Goal: Information Seeking & Learning: Learn about a topic

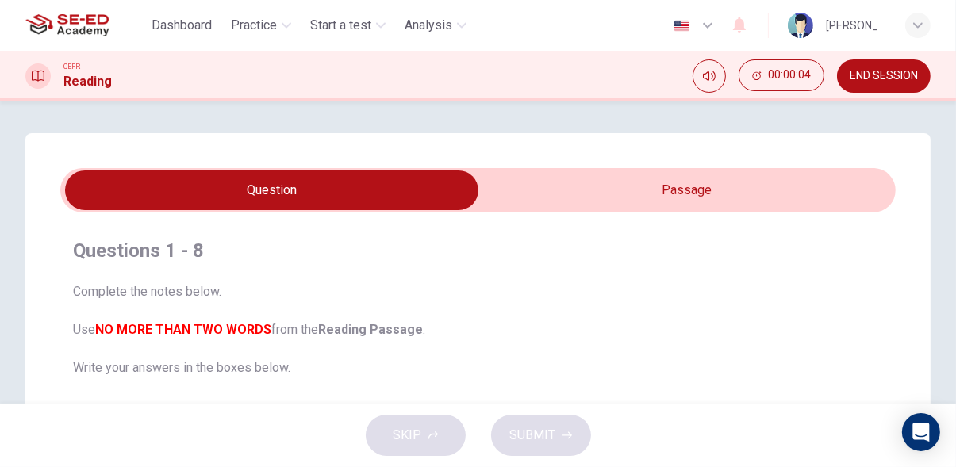
click at [741, 189] on input "checkbox" at bounding box center [271, 191] width 1253 height 40
checkbox input "true"
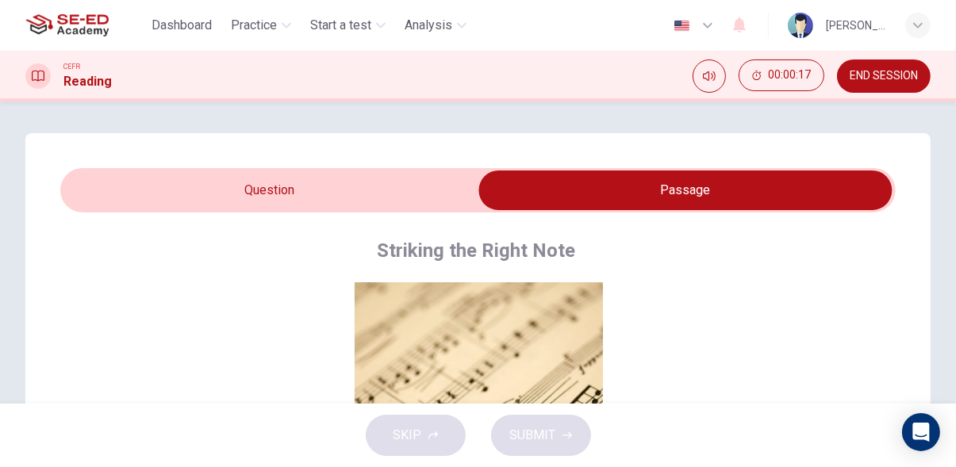
click at [891, 76] on span "END SESSION" at bounding box center [883, 76] width 68 height 13
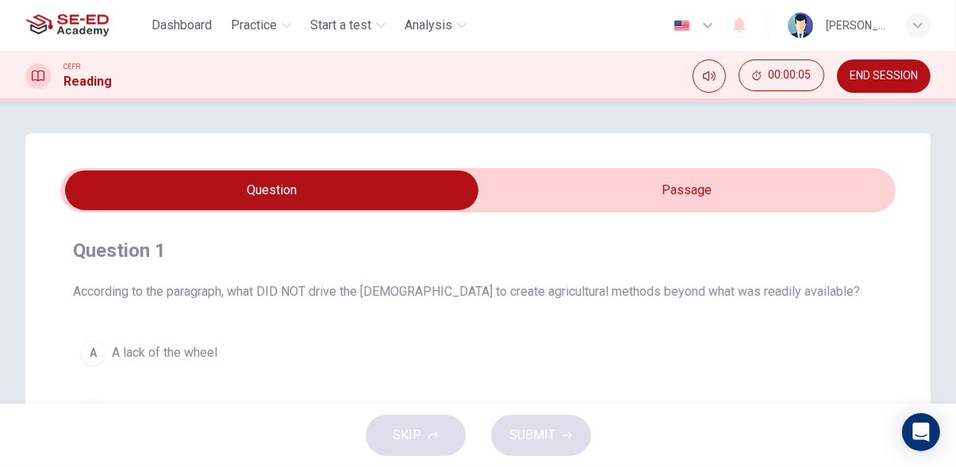
click at [750, 198] on input "checkbox" at bounding box center [271, 191] width 1253 height 40
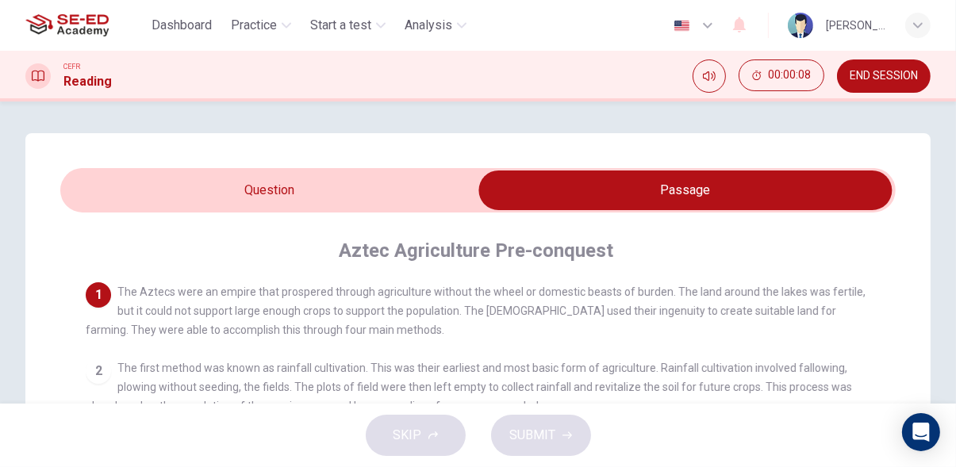
click at [421, 196] on input "checkbox" at bounding box center [685, 191] width 1253 height 40
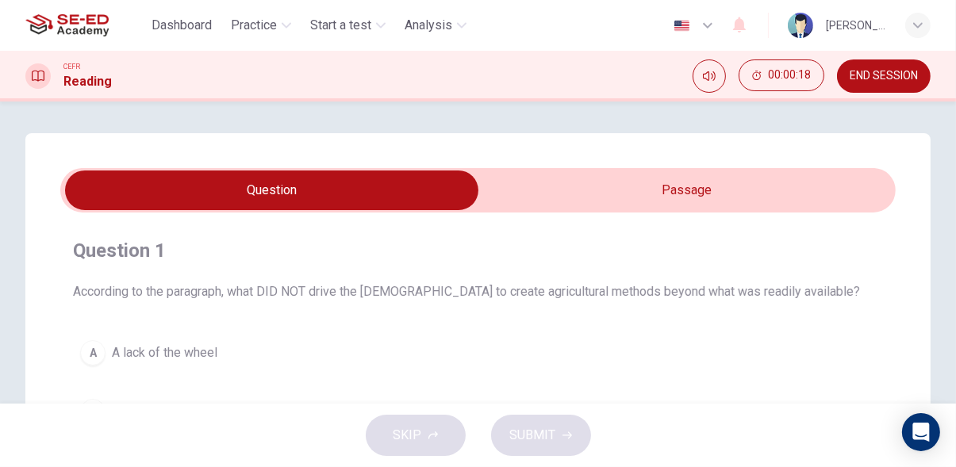
click at [731, 189] on input "checkbox" at bounding box center [271, 191] width 1253 height 40
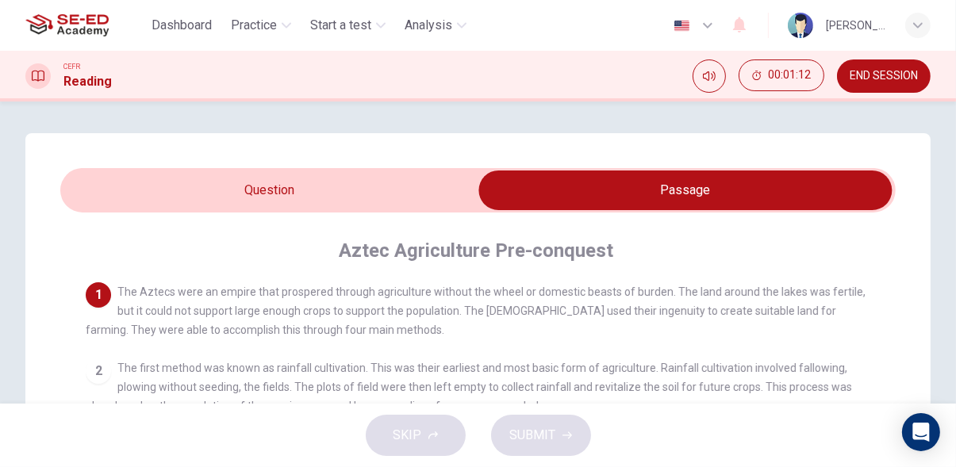
click at [400, 190] on input "checkbox" at bounding box center [685, 191] width 1253 height 40
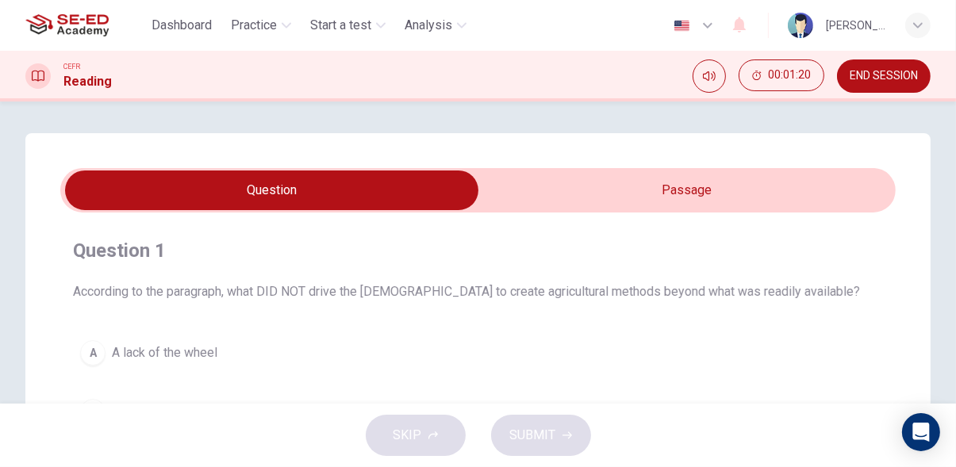
click at [823, 196] on input "checkbox" at bounding box center [271, 191] width 1253 height 40
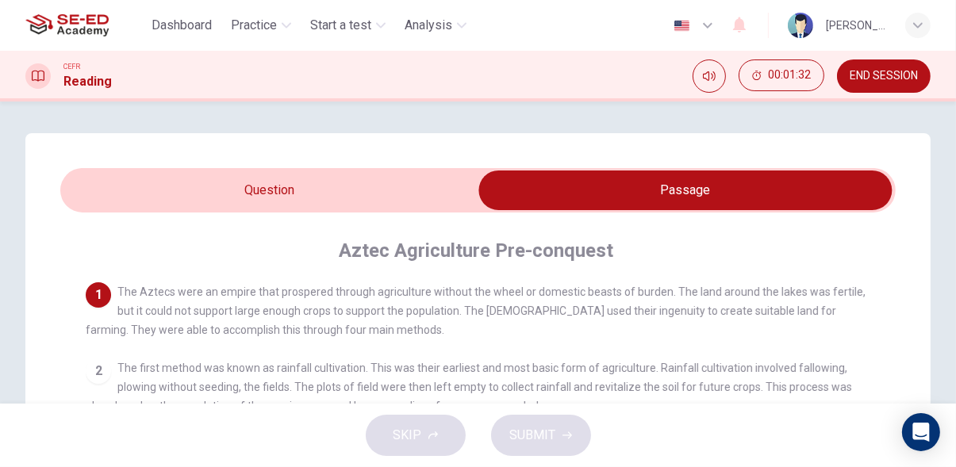
click at [372, 208] on input "checkbox" at bounding box center [685, 191] width 1253 height 40
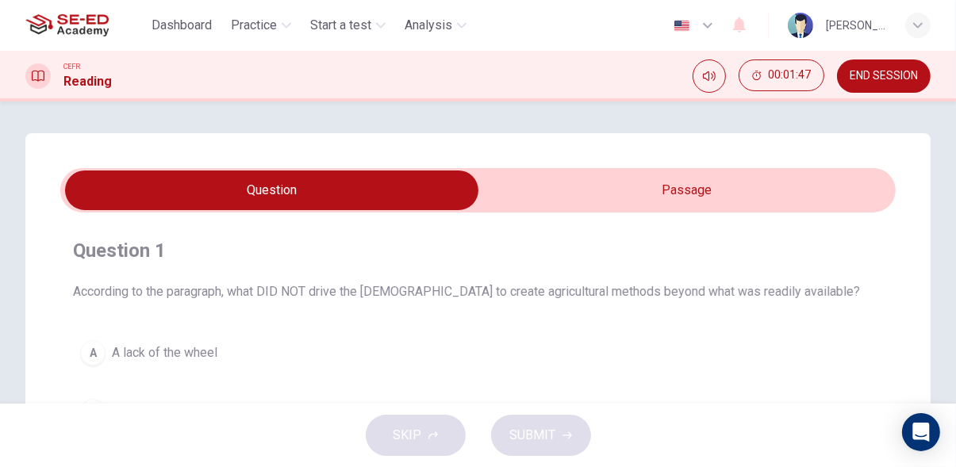
click at [817, 193] on input "checkbox" at bounding box center [271, 191] width 1253 height 40
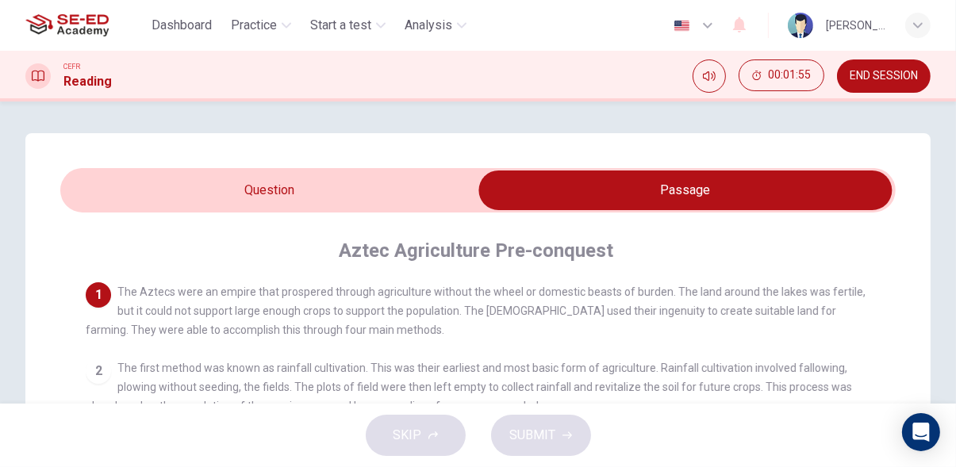
click at [109, 194] on input "checkbox" at bounding box center [685, 191] width 1253 height 40
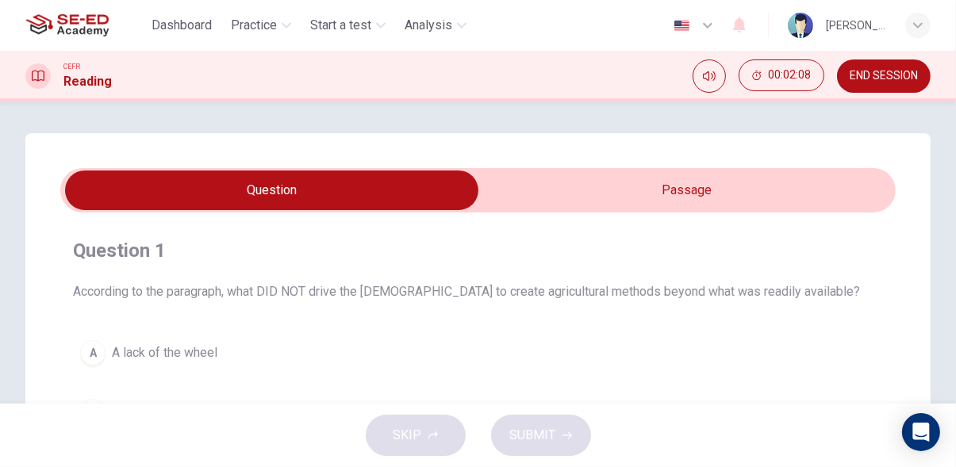
click at [809, 192] on input "checkbox" at bounding box center [271, 191] width 1253 height 40
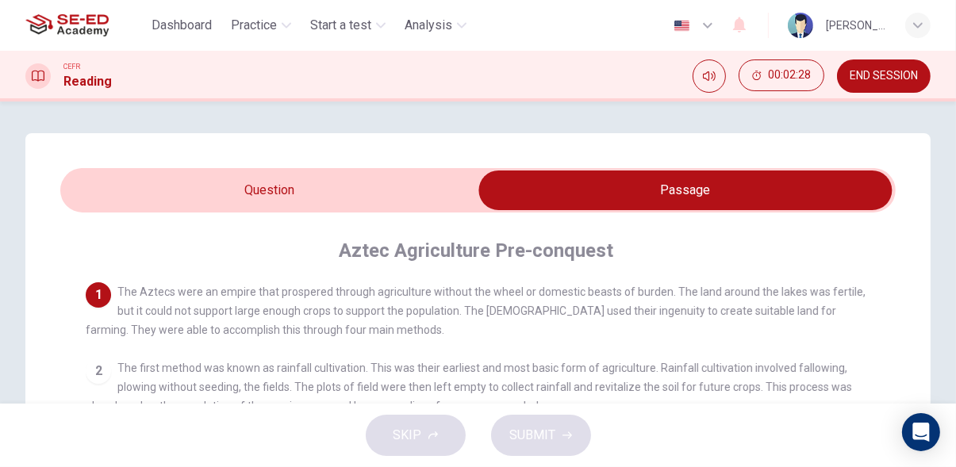
click at [82, 186] on input "checkbox" at bounding box center [685, 191] width 1253 height 40
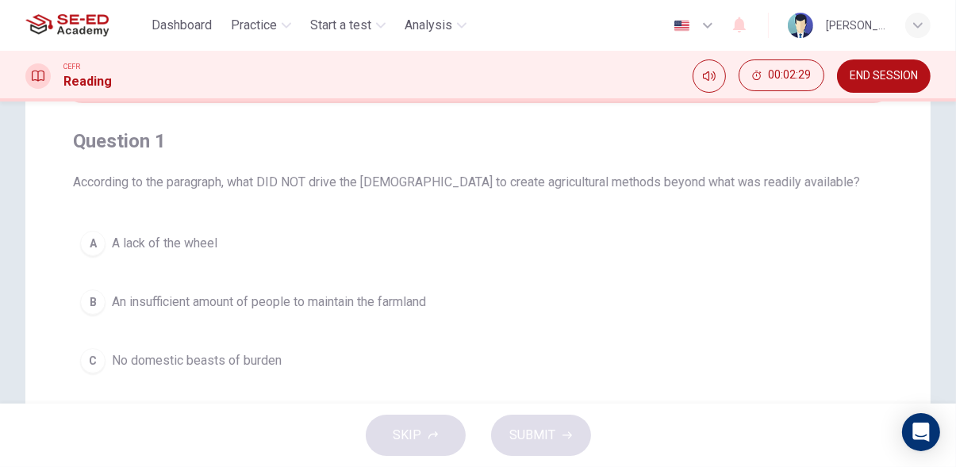
scroll to position [120, 0]
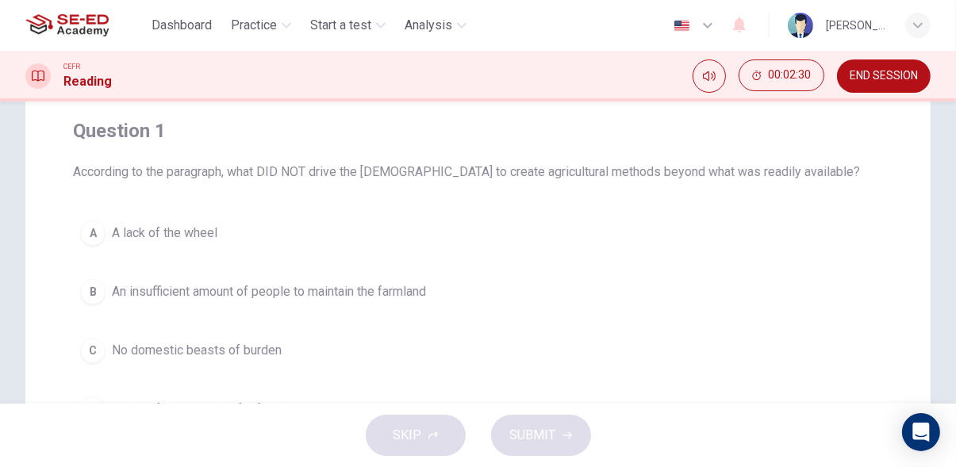
click at [186, 235] on span "A lack of the wheel" at bounding box center [164, 233] width 105 height 19
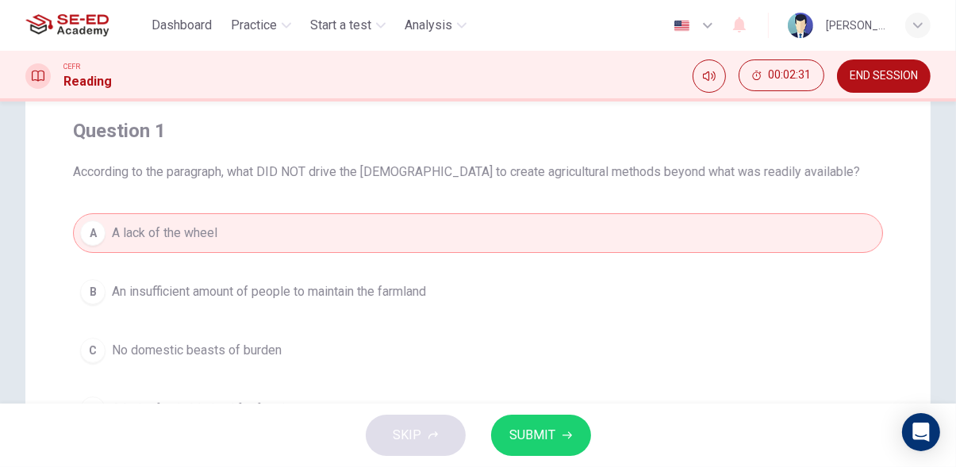
click at [543, 428] on span "SUBMIT" at bounding box center [533, 435] width 46 height 22
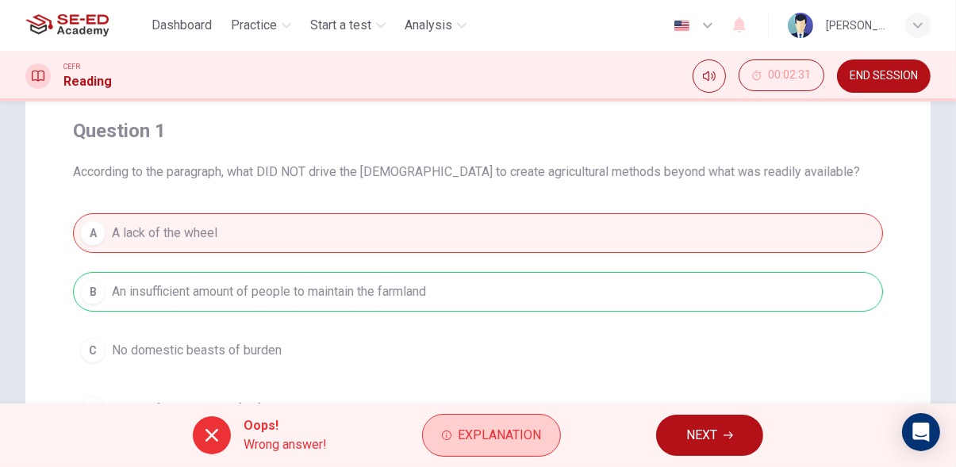
click at [513, 445] on span "Explanation" at bounding box center [499, 435] width 83 height 22
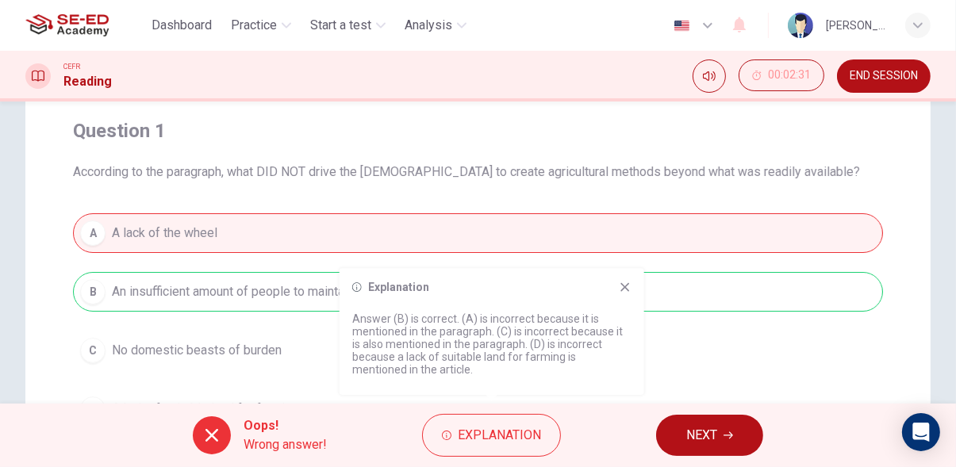
click at [624, 286] on icon at bounding box center [625, 287] width 13 height 13
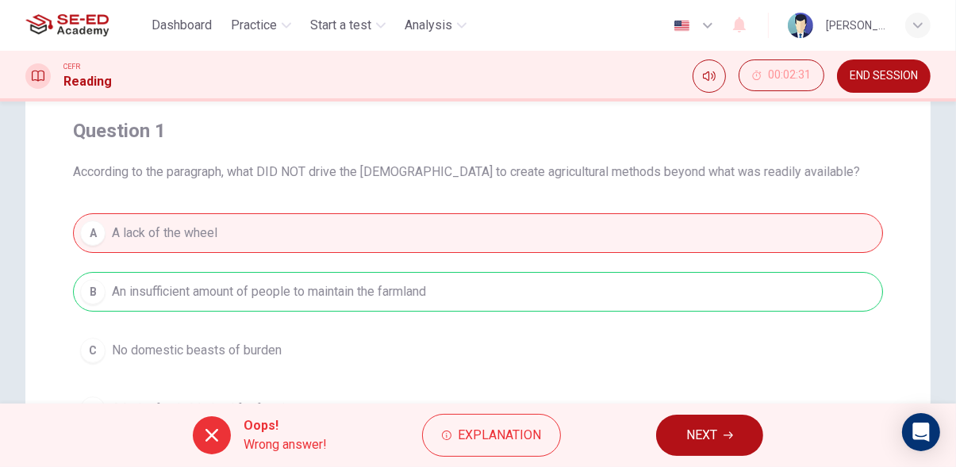
click at [704, 437] on span "NEXT" at bounding box center [701, 435] width 31 height 22
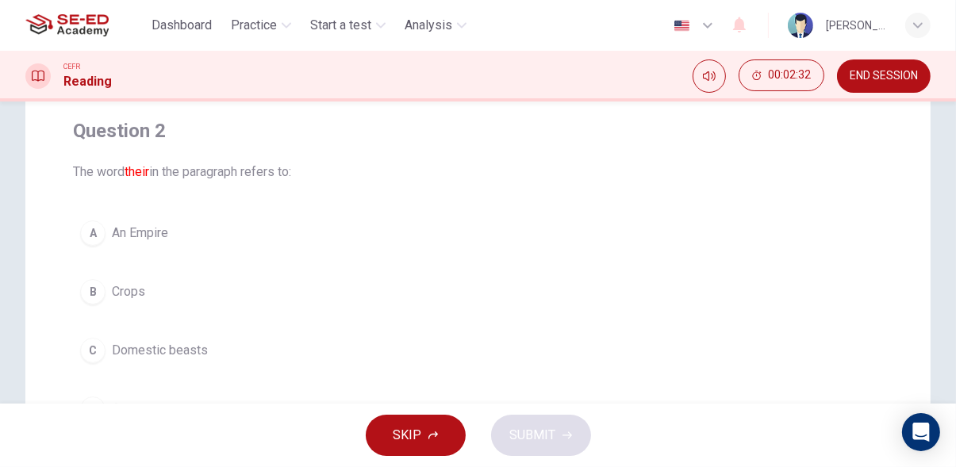
scroll to position [0, 0]
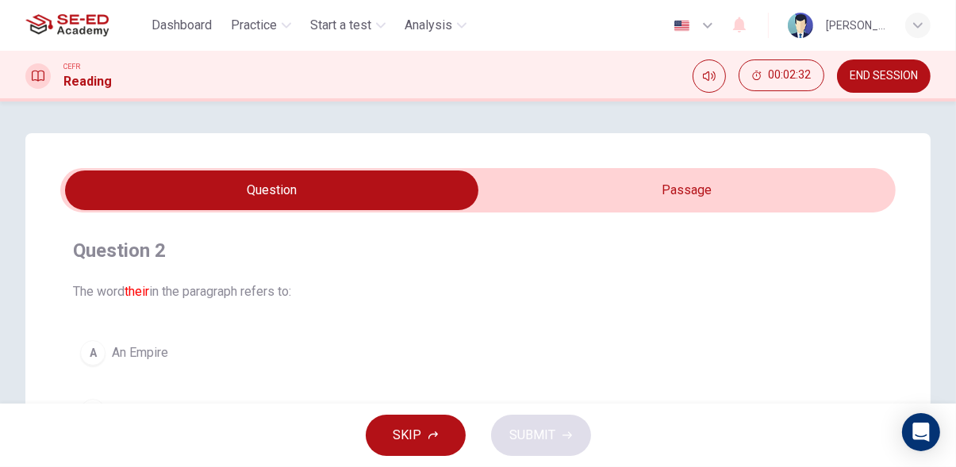
click at [784, 181] on input "checkbox" at bounding box center [271, 191] width 1253 height 40
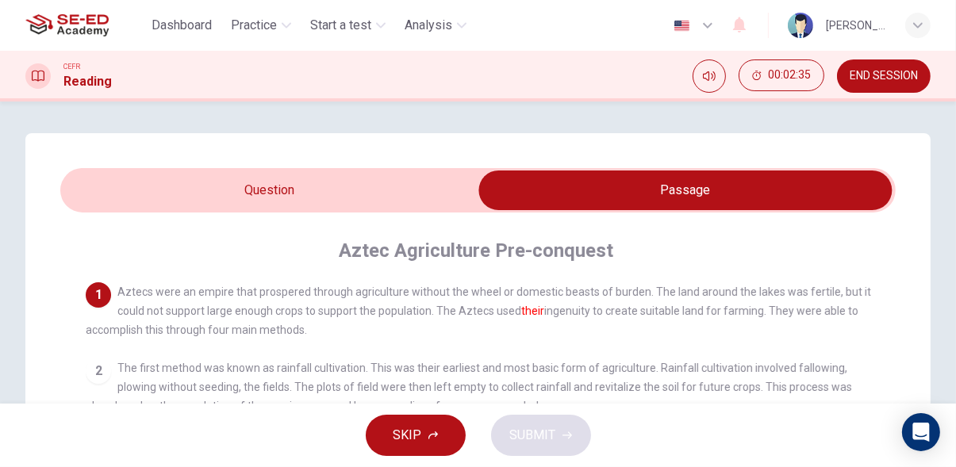
click at [409, 190] on input "checkbox" at bounding box center [685, 191] width 1253 height 40
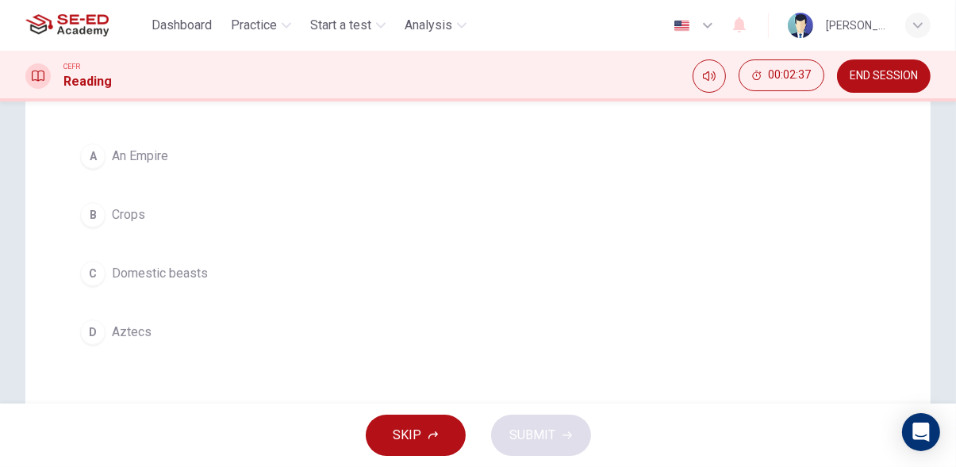
scroll to position [205, 0]
click at [183, 320] on button "D Aztecs" at bounding box center [478, 324] width 810 height 40
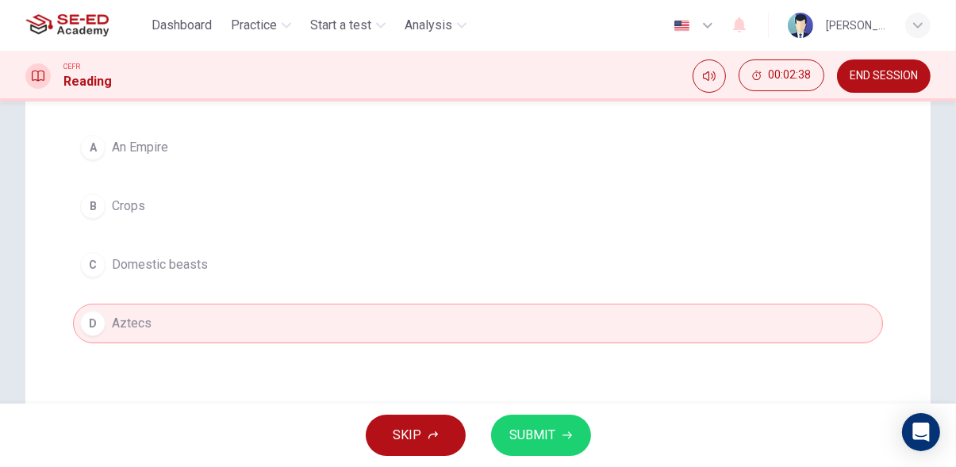
click at [539, 431] on span "SUBMIT" at bounding box center [533, 435] width 46 height 22
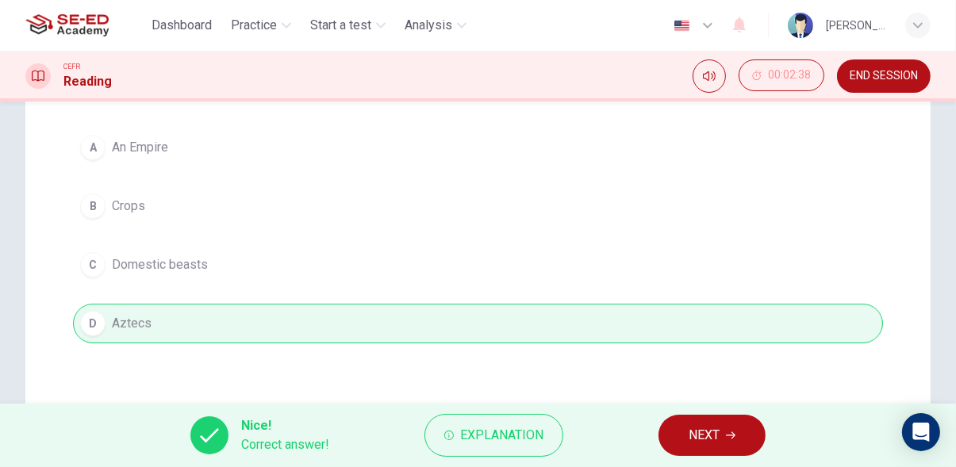
click at [730, 436] on icon "button" at bounding box center [731, 436] width 10 height 10
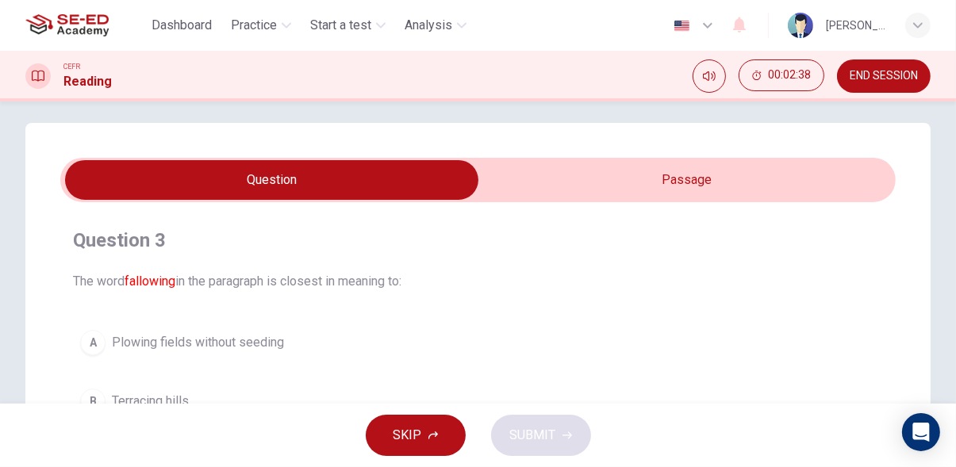
scroll to position [0, 0]
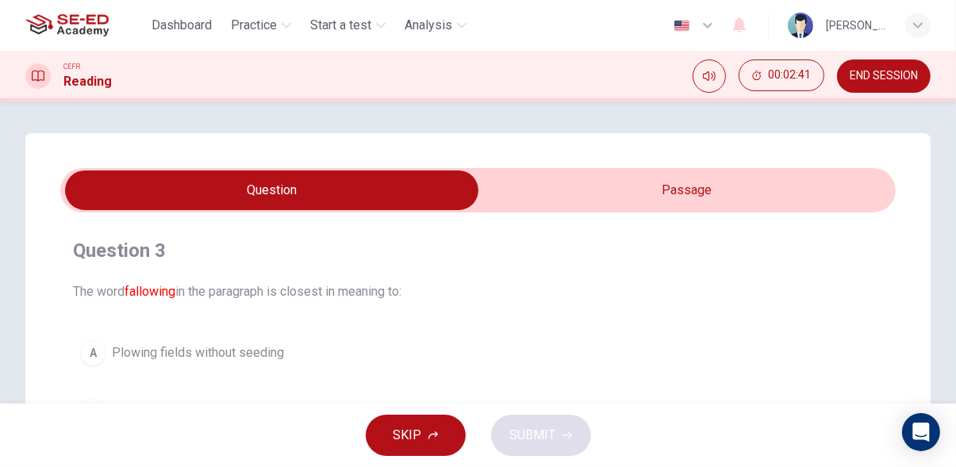
click at [804, 188] on input "checkbox" at bounding box center [271, 191] width 1253 height 40
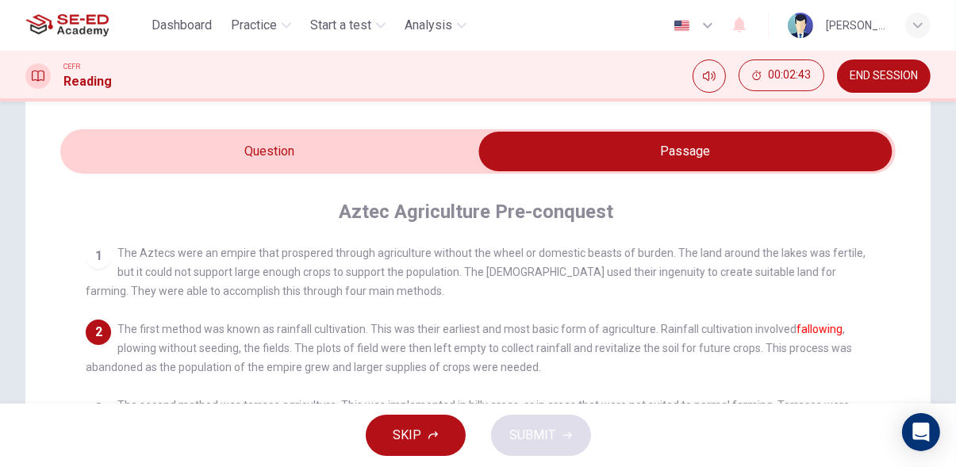
scroll to position [42, 0]
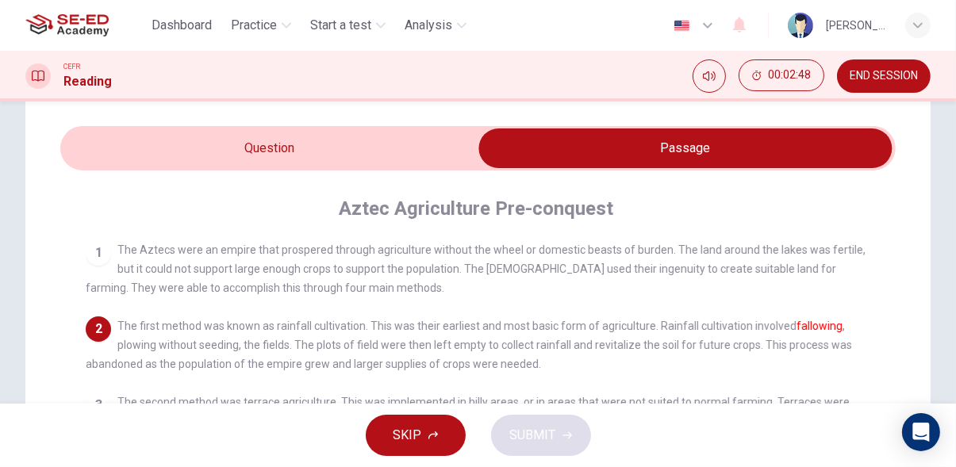
click at [102, 134] on input "checkbox" at bounding box center [685, 148] width 1253 height 40
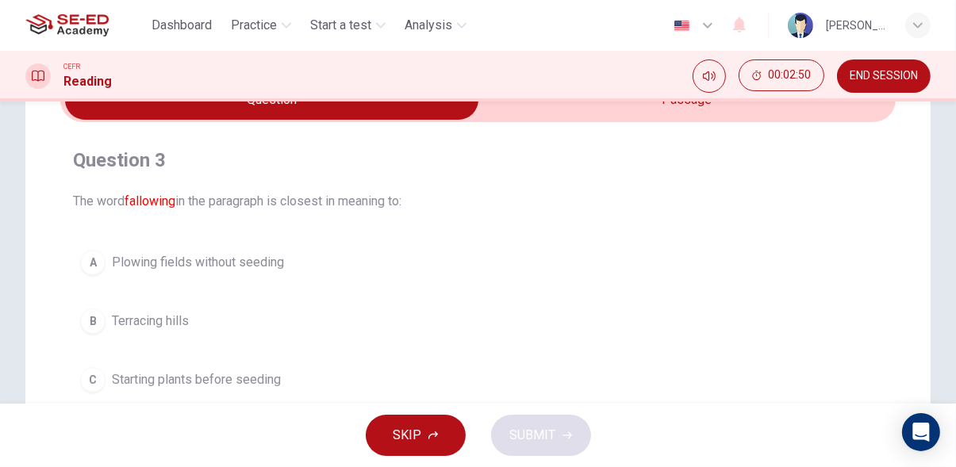
scroll to position [93, 0]
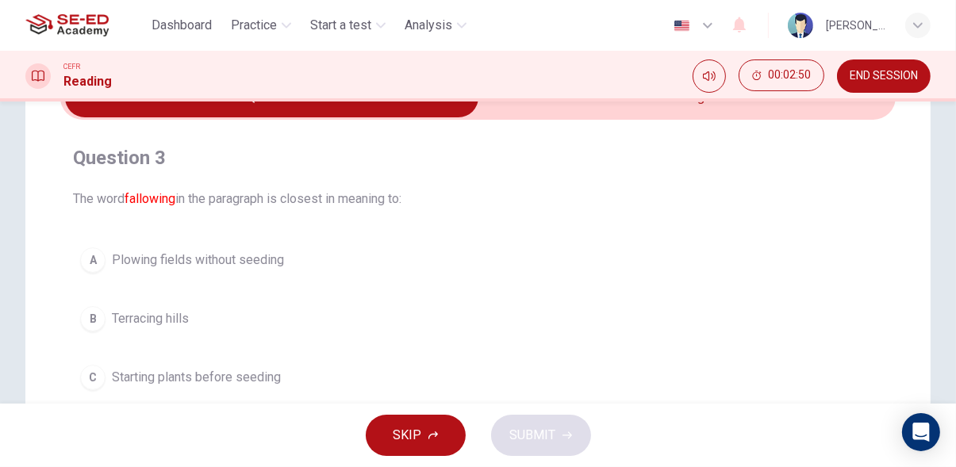
click at [99, 229] on div "Question 3 The word fallowing in the paragraph is closest in meaning to: A Plow…" at bounding box center [477, 300] width 835 height 336
click at [94, 254] on div "A" at bounding box center [92, 259] width 25 height 25
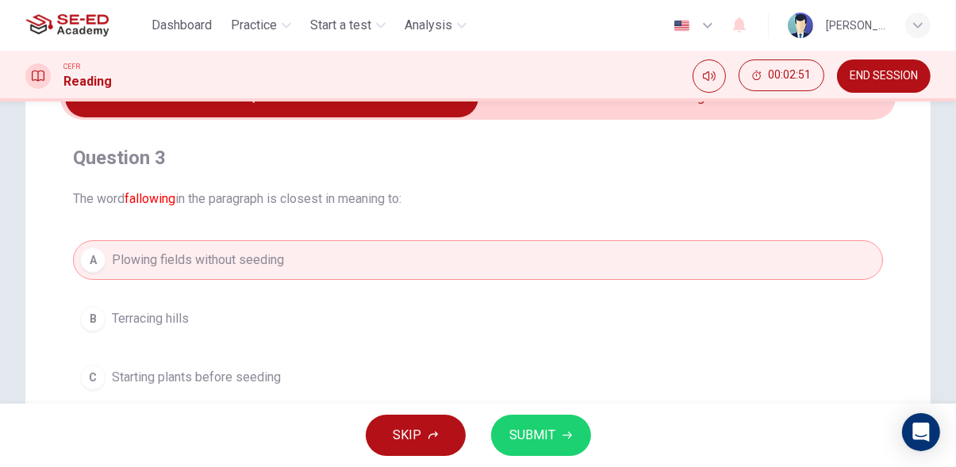
click at [563, 435] on icon "button" at bounding box center [567, 435] width 10 height 7
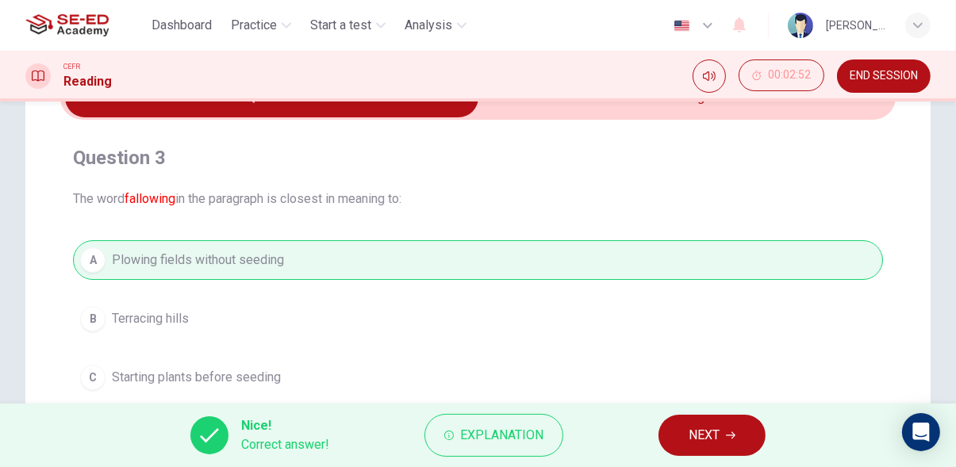
click at [731, 435] on icon "button" at bounding box center [731, 435] width 10 height 7
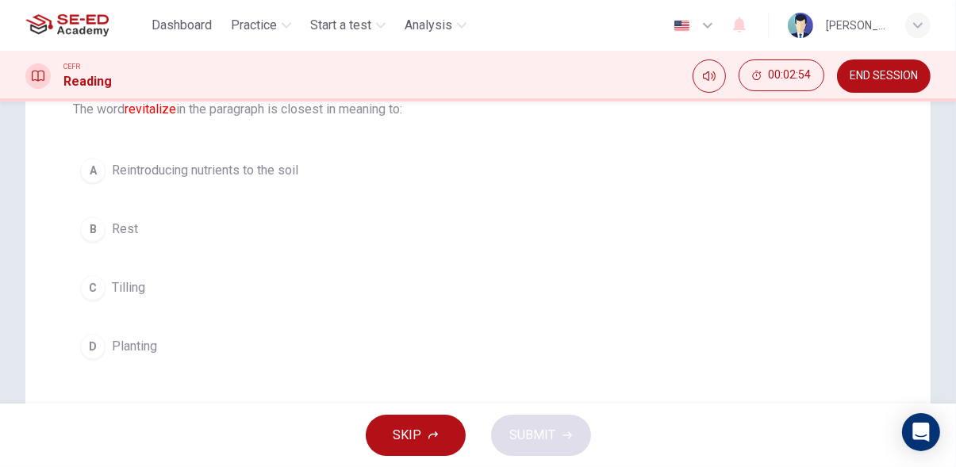
scroll to position [184, 0]
click at [89, 172] on div "A" at bounding box center [92, 168] width 25 height 25
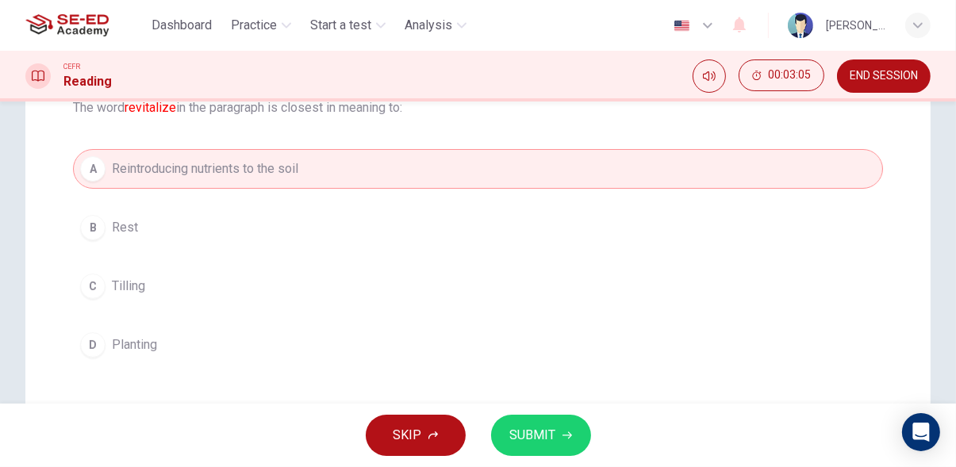
click at [565, 432] on icon "button" at bounding box center [567, 436] width 10 height 10
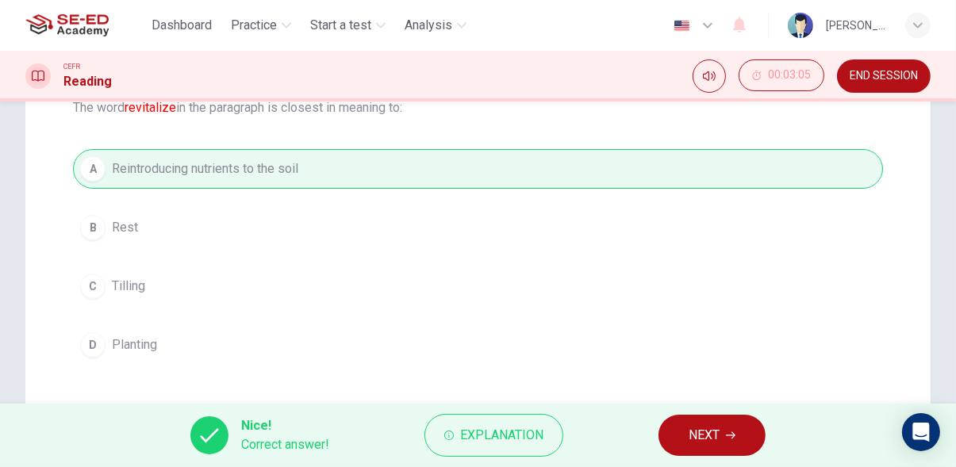
click at [735, 435] on icon "button" at bounding box center [731, 435] width 10 height 7
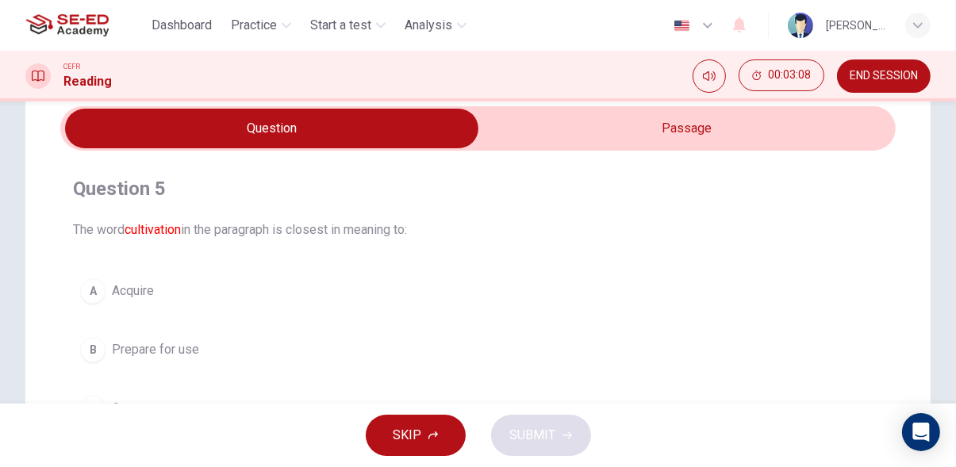
scroll to position [0, 0]
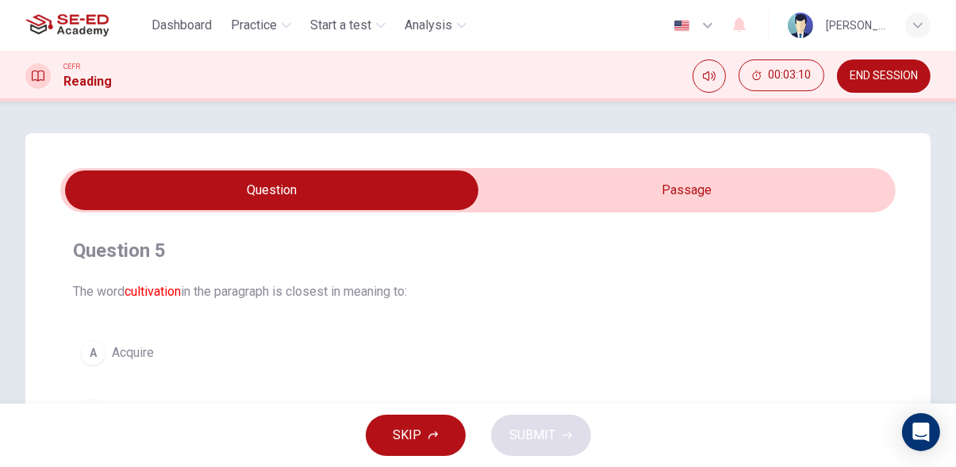
click at [730, 201] on input "checkbox" at bounding box center [271, 191] width 1253 height 40
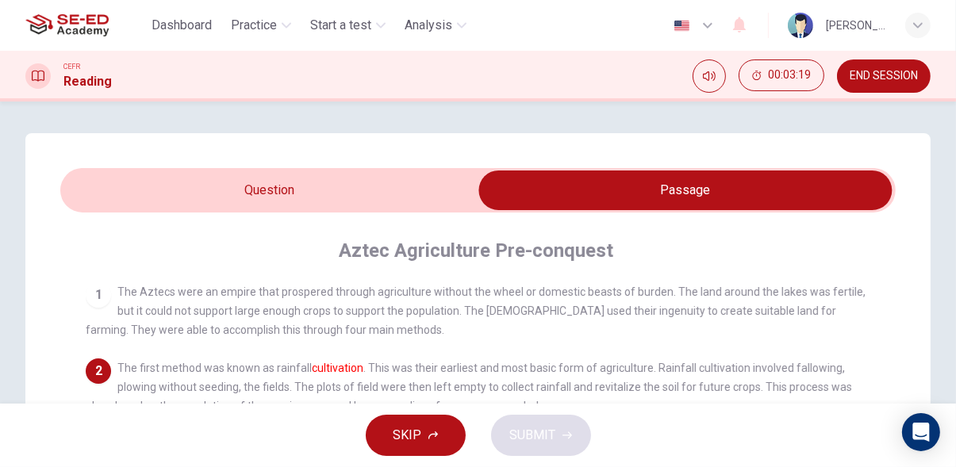
click at [97, 191] on input "checkbox" at bounding box center [685, 191] width 1253 height 40
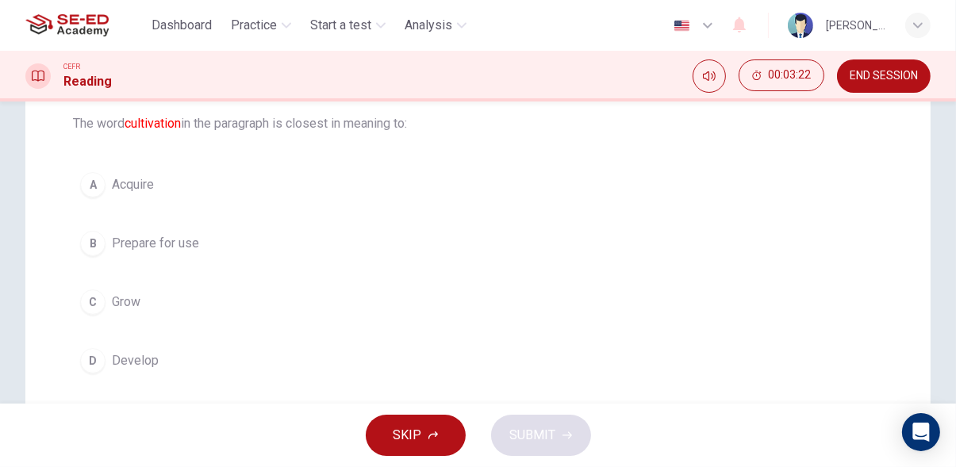
scroll to position [167, 0]
click at [92, 247] on div "B" at bounding box center [92, 244] width 25 height 25
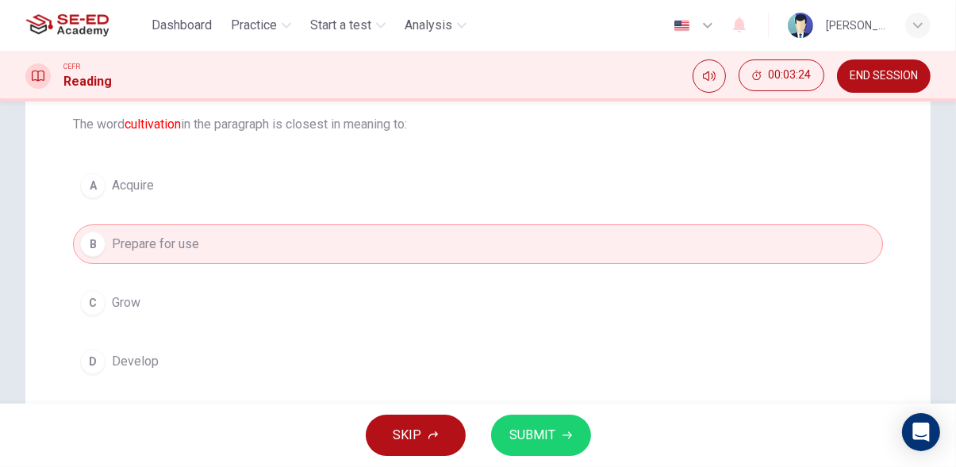
click at [566, 432] on icon "button" at bounding box center [567, 436] width 10 height 10
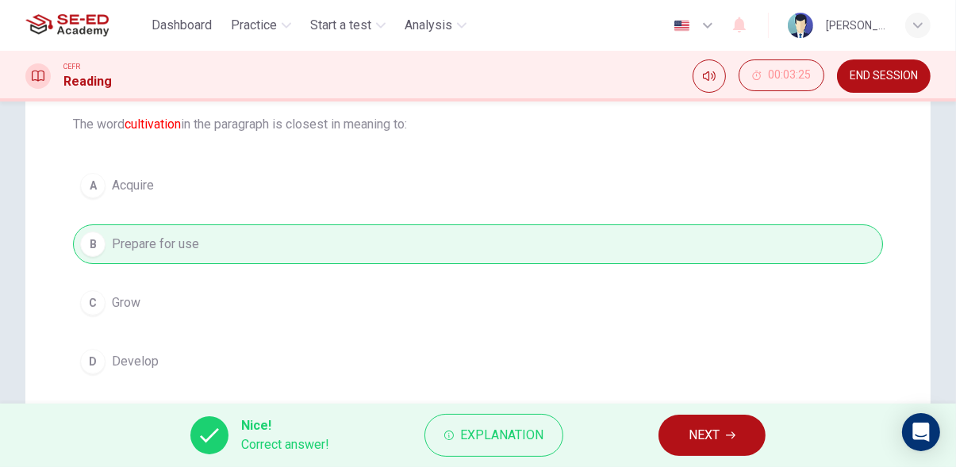
click at [733, 432] on icon "button" at bounding box center [731, 435] width 10 height 7
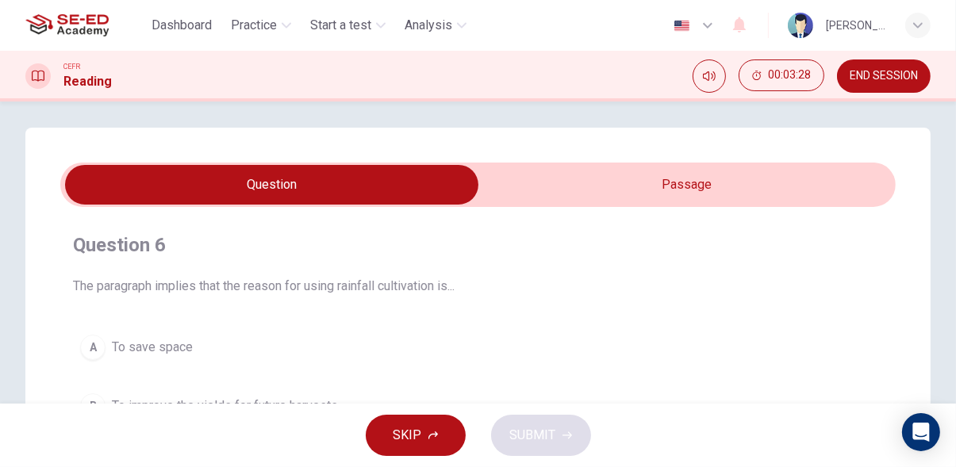
scroll to position [0, 0]
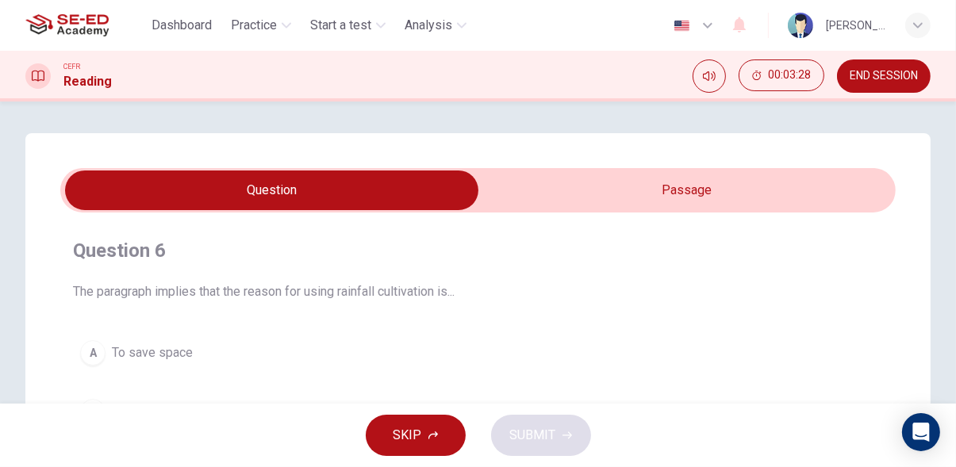
click at [784, 197] on input "checkbox" at bounding box center [271, 191] width 1253 height 40
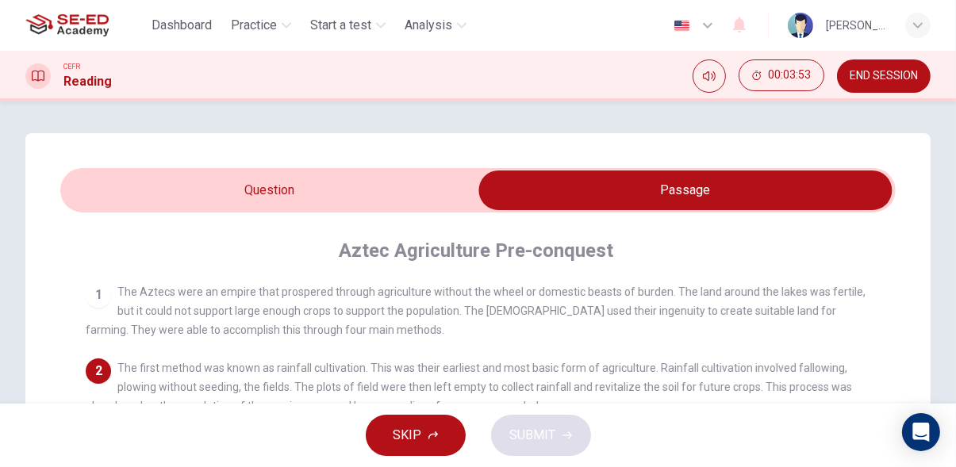
click at [102, 197] on input "checkbox" at bounding box center [685, 191] width 1253 height 40
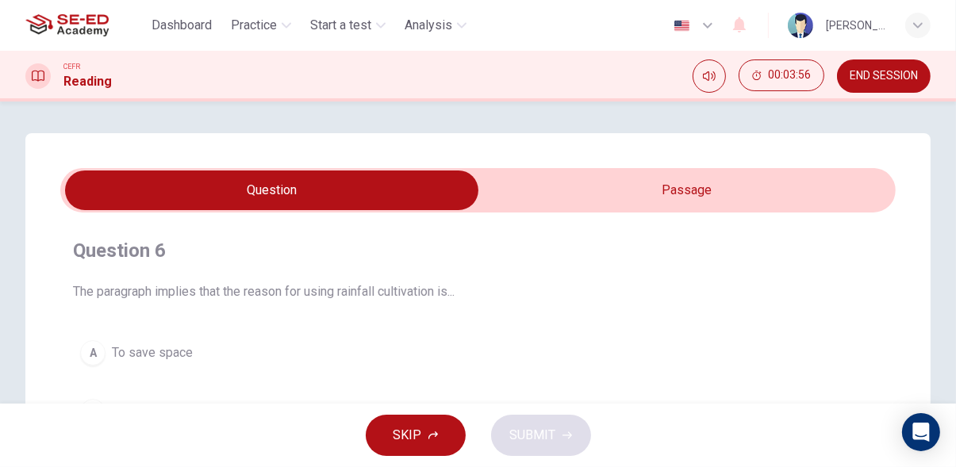
click at [806, 190] on input "checkbox" at bounding box center [271, 191] width 1253 height 40
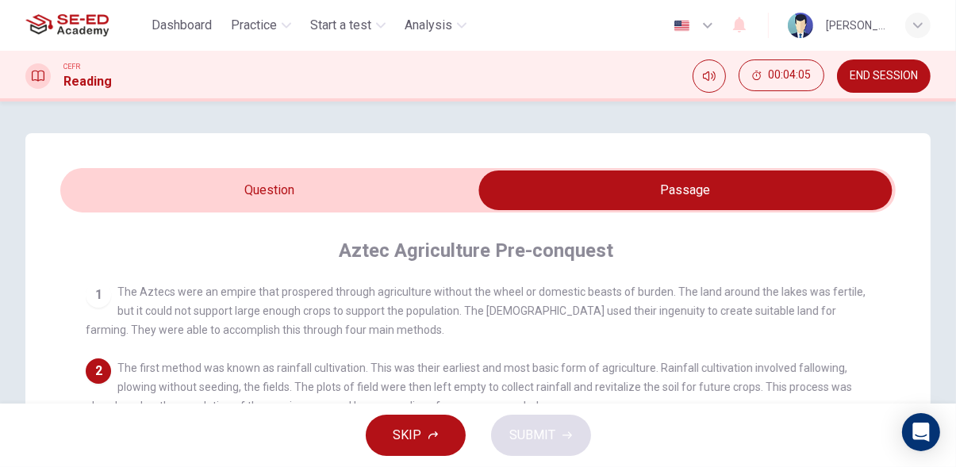
click at [96, 182] on input "checkbox" at bounding box center [685, 191] width 1253 height 40
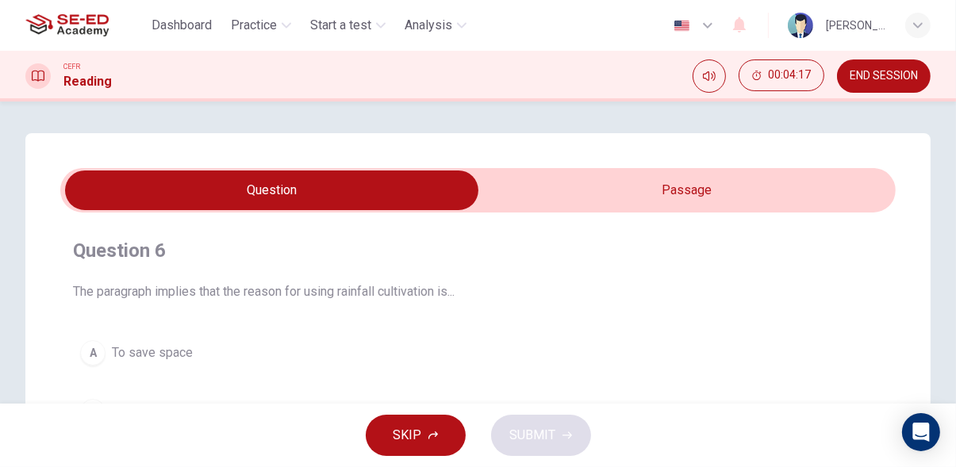
click at [845, 203] on input "checkbox" at bounding box center [271, 191] width 1253 height 40
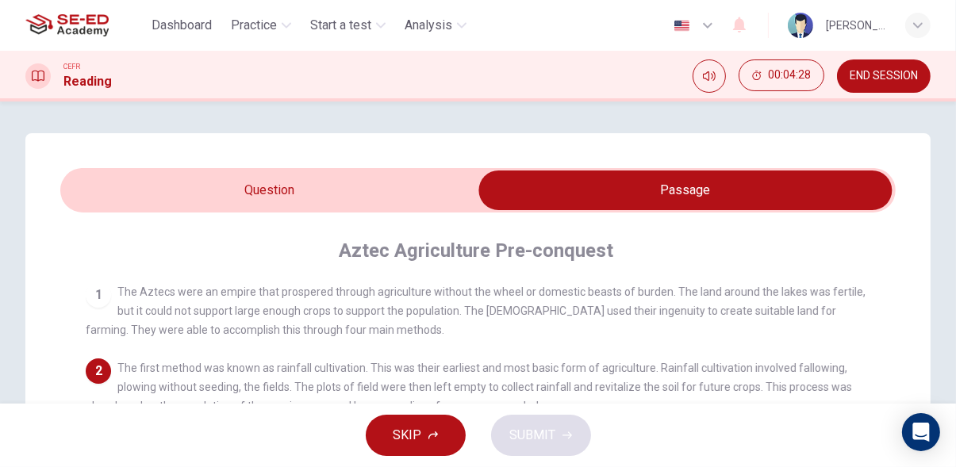
click at [100, 197] on input "checkbox" at bounding box center [685, 191] width 1253 height 40
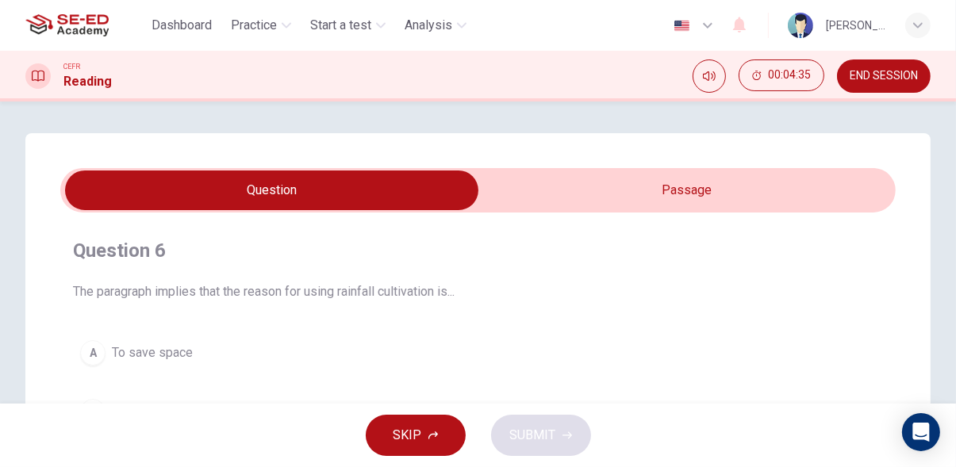
click at [848, 197] on input "checkbox" at bounding box center [271, 191] width 1253 height 40
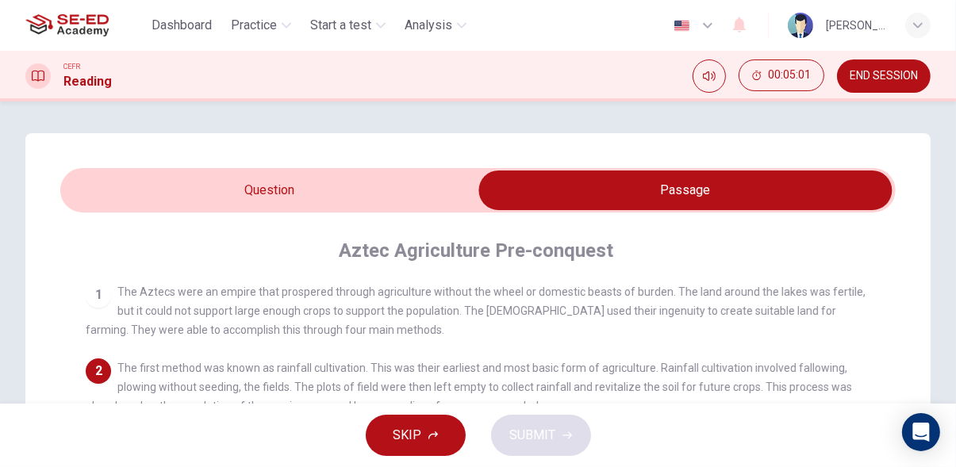
click at [110, 201] on input "checkbox" at bounding box center [685, 191] width 1253 height 40
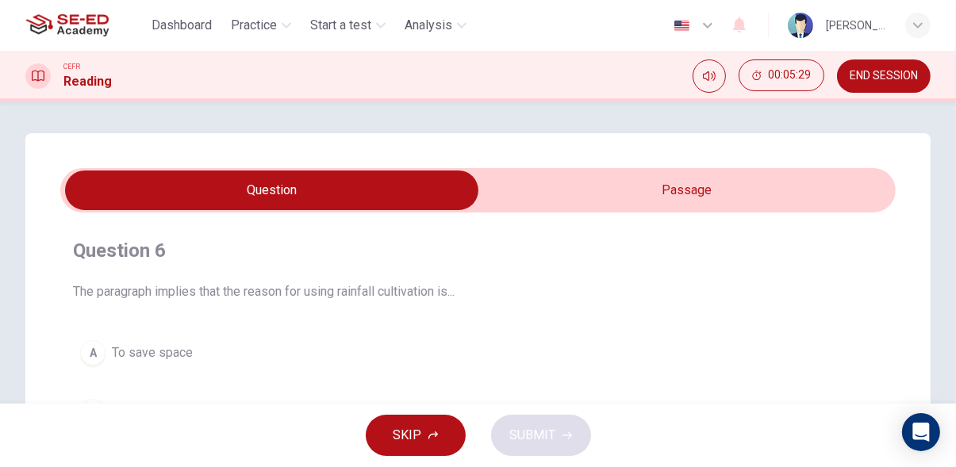
click at [780, 191] on input "checkbox" at bounding box center [271, 191] width 1253 height 40
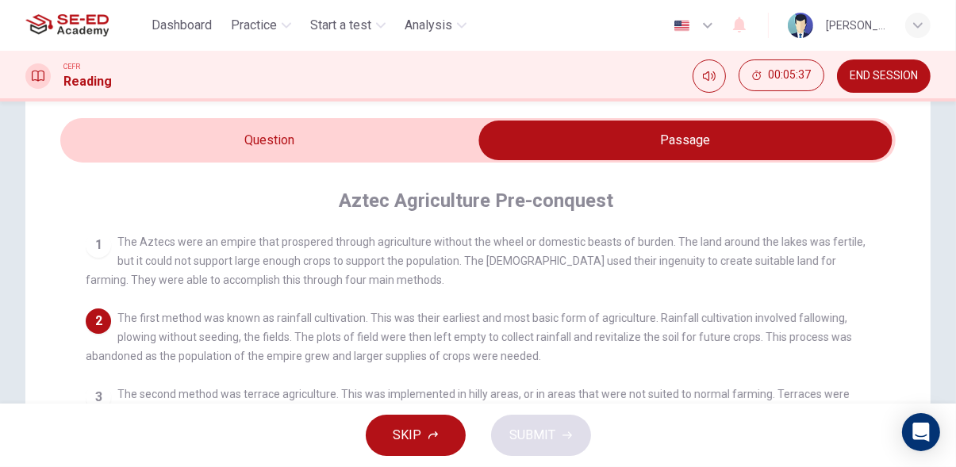
scroll to position [46, 0]
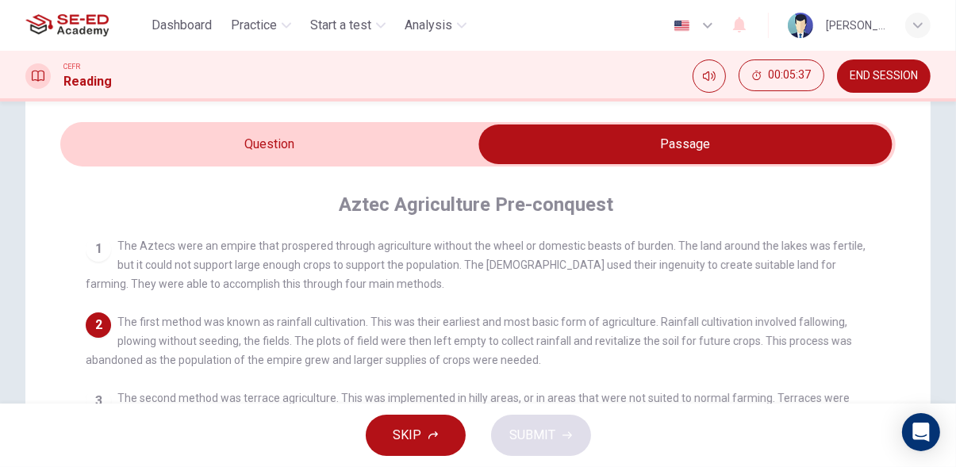
click at [102, 140] on input "checkbox" at bounding box center [685, 145] width 1253 height 40
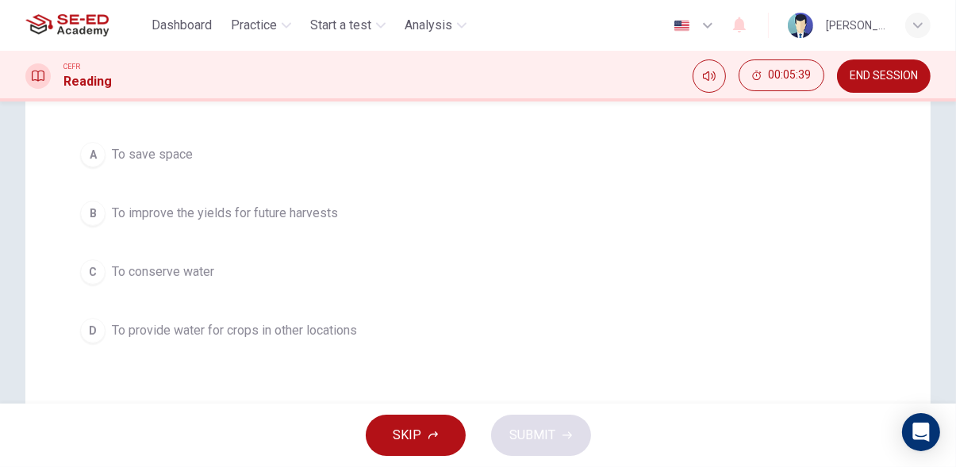
scroll to position [202, 0]
click at [95, 207] on div "B" at bounding box center [92, 209] width 25 height 25
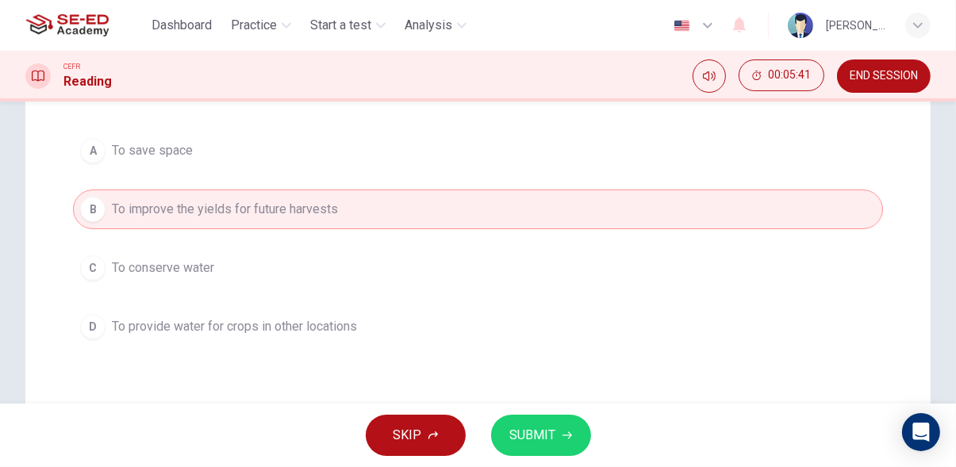
click at [566, 436] on icon "button" at bounding box center [567, 436] width 10 height 10
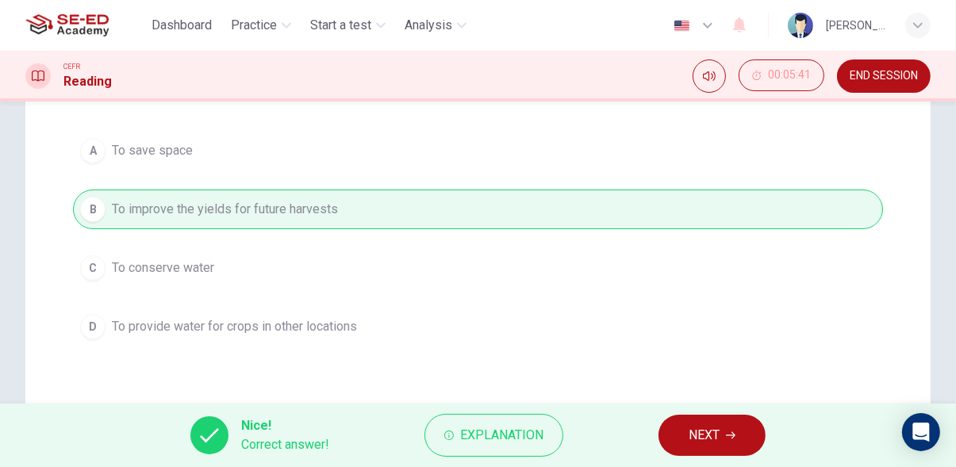
click at [748, 431] on button "NEXT" at bounding box center [711, 435] width 107 height 41
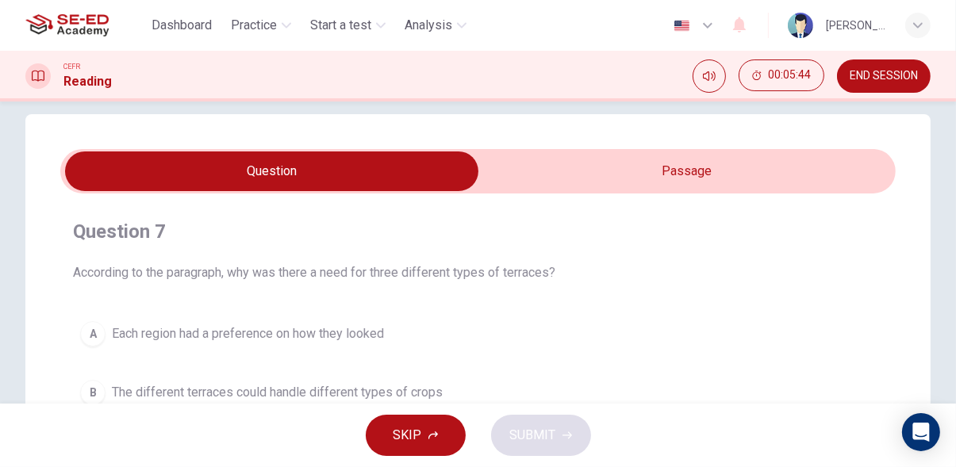
scroll to position [0, 0]
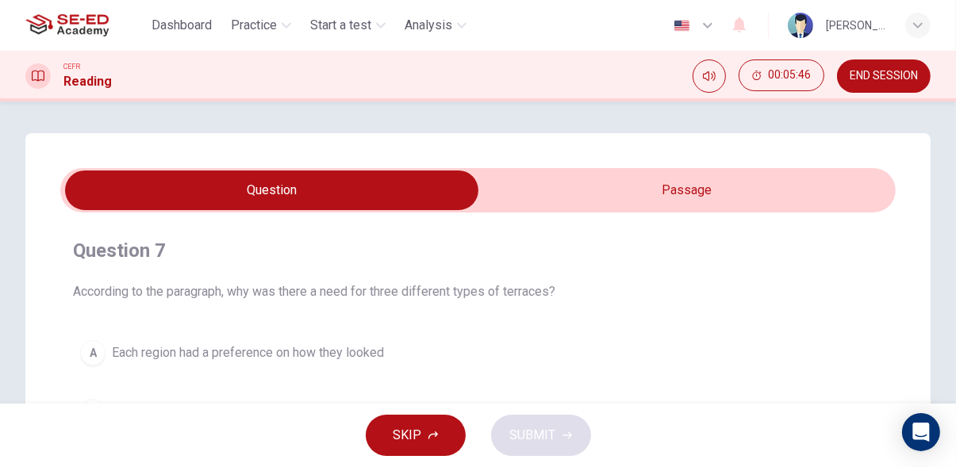
click at [826, 181] on input "checkbox" at bounding box center [271, 191] width 1253 height 40
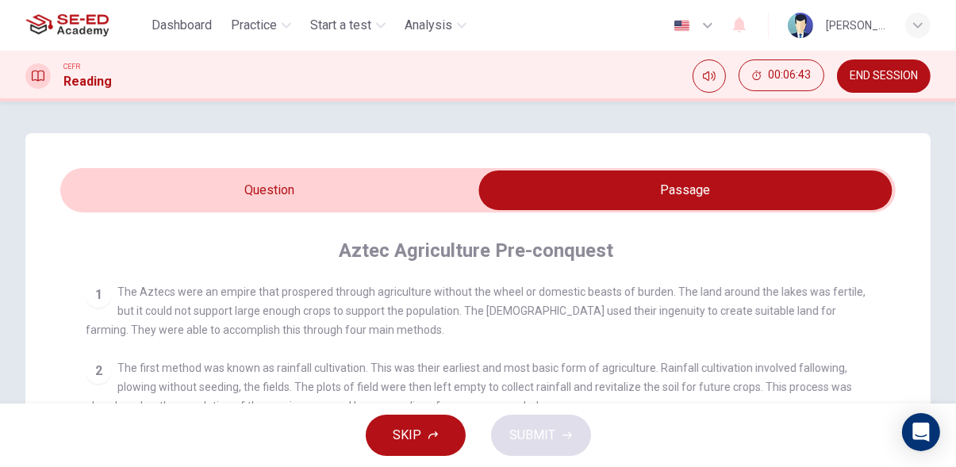
click at [116, 185] on input "checkbox" at bounding box center [685, 191] width 1253 height 40
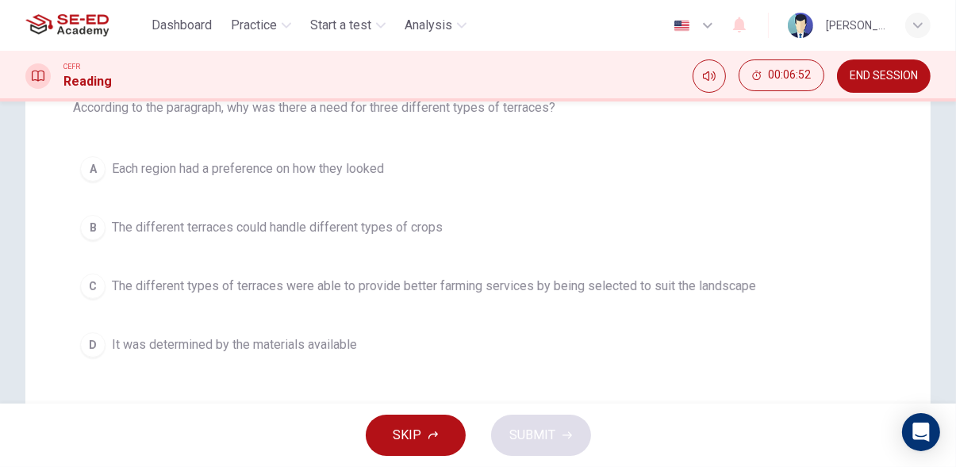
scroll to position [185, 0]
click at [733, 286] on span "The different types of terraces were able to provide better farming services by…" at bounding box center [434, 285] width 644 height 19
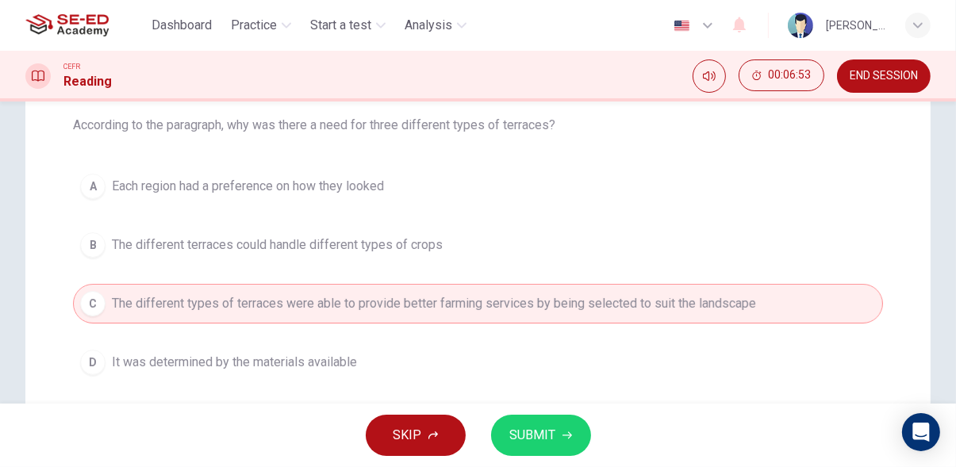
scroll to position [167, 0]
click at [547, 446] on span "SUBMIT" at bounding box center [533, 435] width 46 height 22
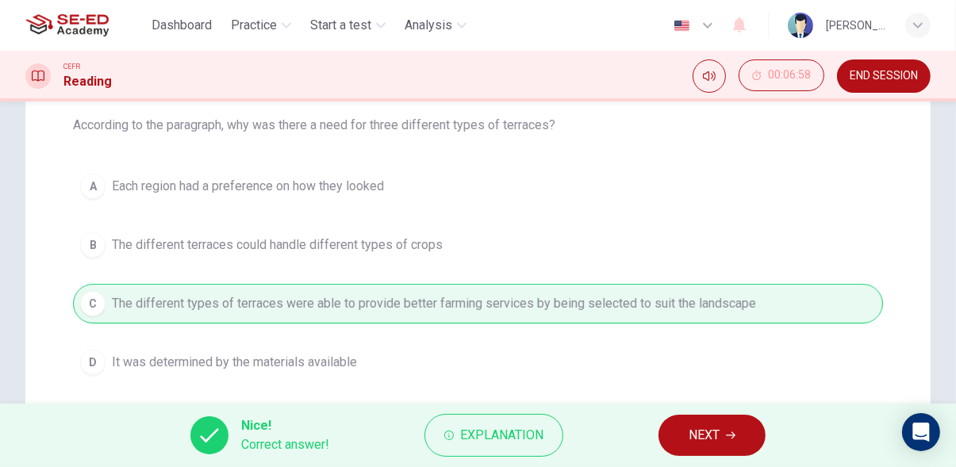
click at [734, 435] on icon "button" at bounding box center [731, 435] width 10 height 7
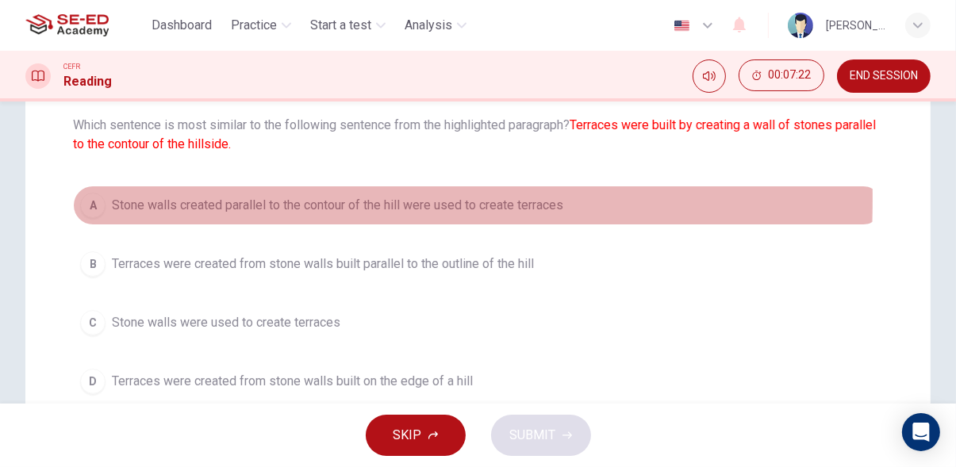
click at [90, 202] on div "A" at bounding box center [92, 205] width 25 height 25
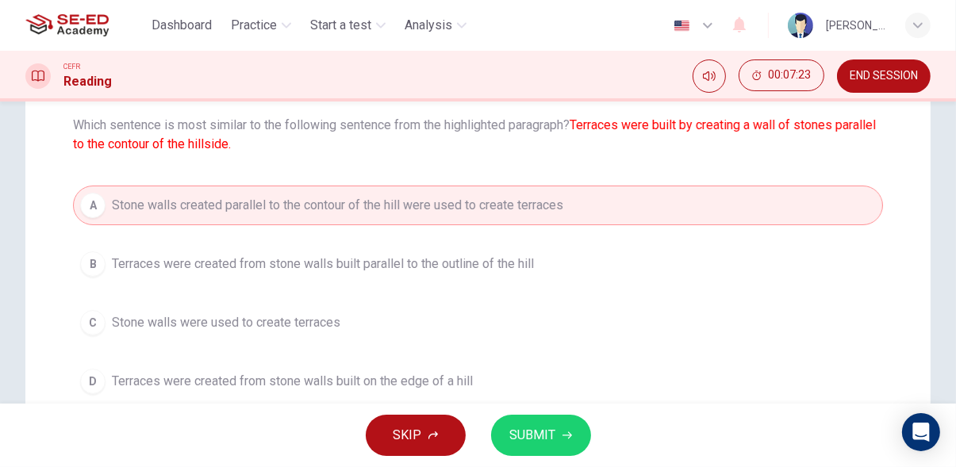
click at [550, 440] on span "SUBMIT" at bounding box center [533, 435] width 46 height 22
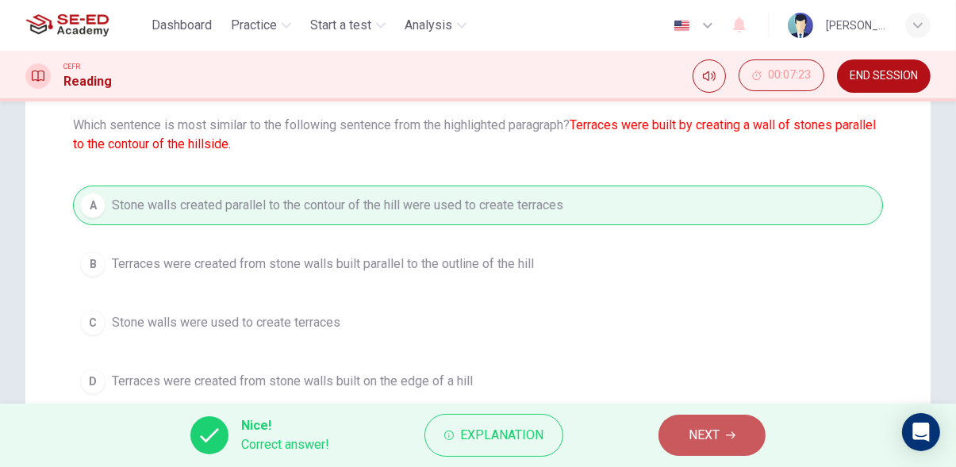
click at [719, 439] on span "NEXT" at bounding box center [703, 435] width 31 height 22
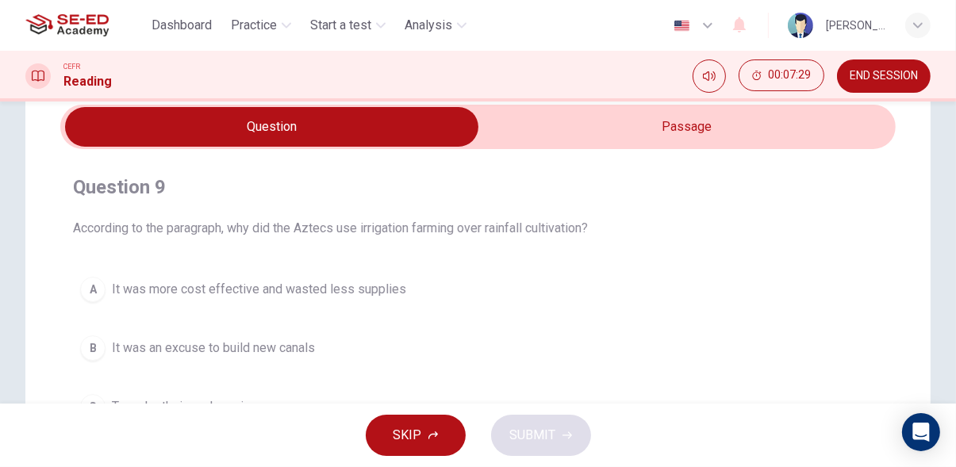
scroll to position [0, 0]
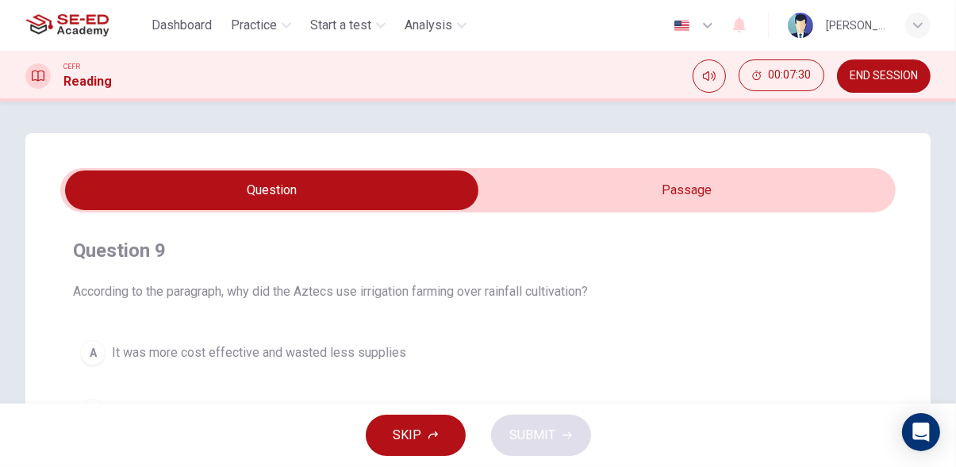
click at [815, 196] on input "checkbox" at bounding box center [271, 191] width 1253 height 40
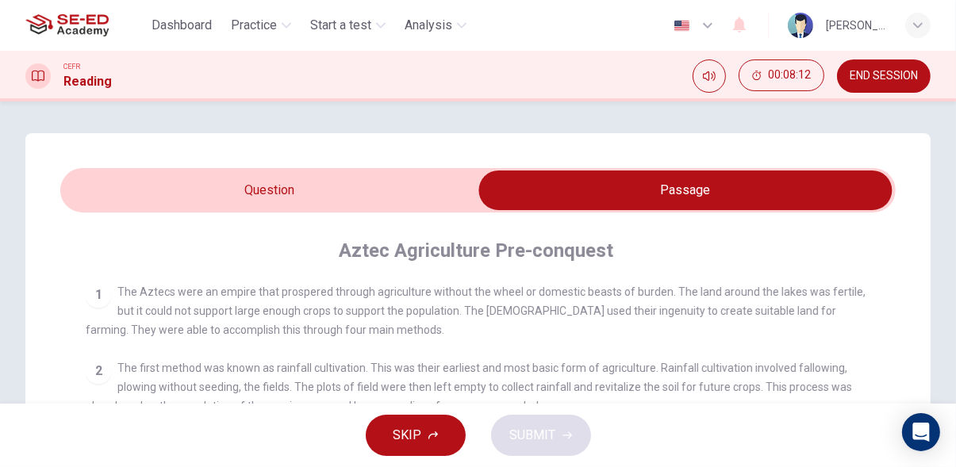
click at [102, 191] on input "checkbox" at bounding box center [685, 191] width 1253 height 40
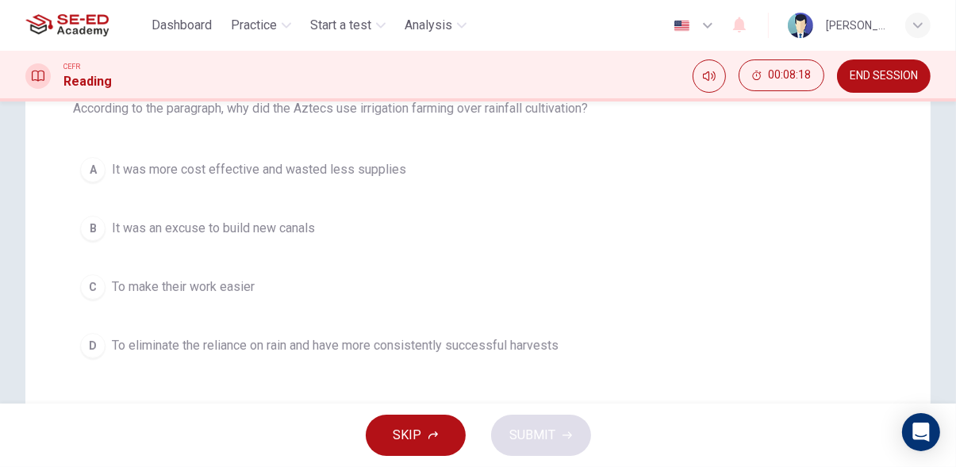
scroll to position [187, 0]
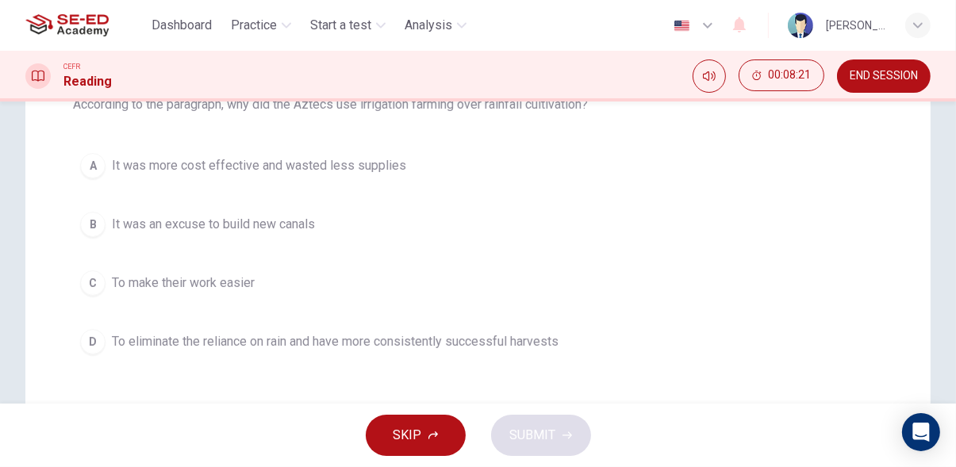
click at [80, 217] on button "B It was an excuse to build new canals" at bounding box center [478, 225] width 810 height 40
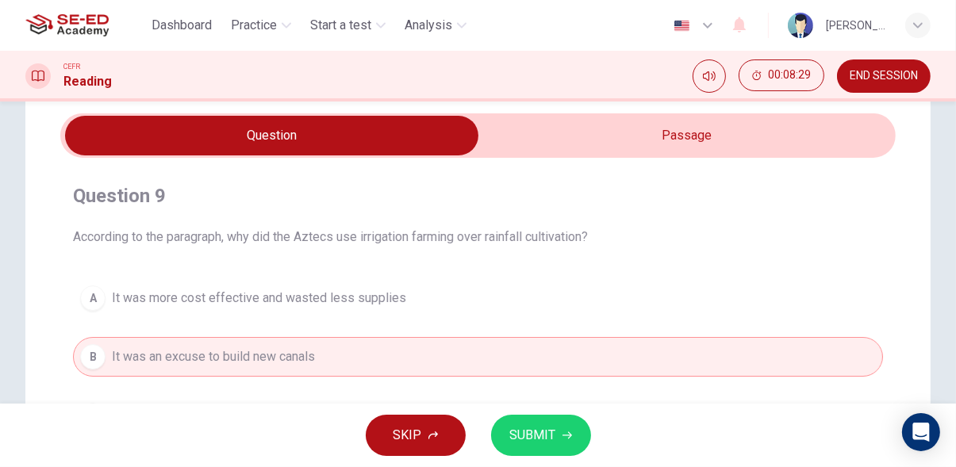
scroll to position [0, 0]
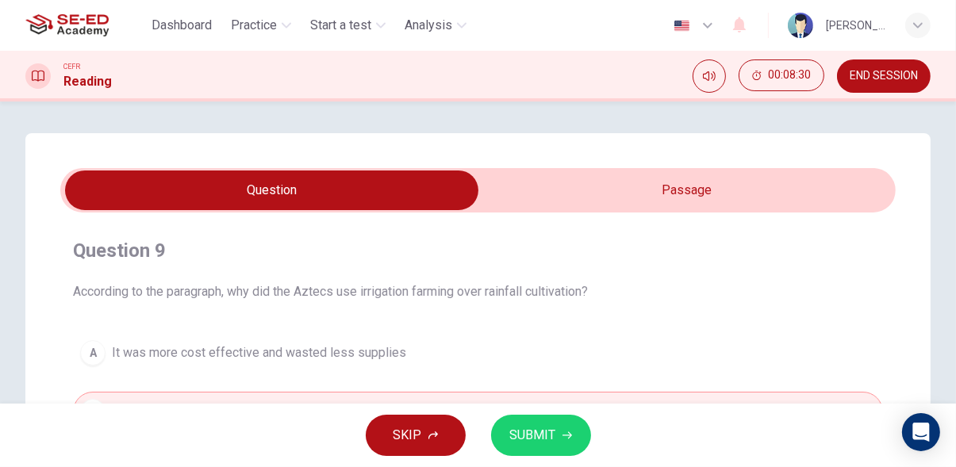
click at [821, 178] on input "checkbox" at bounding box center [271, 191] width 1253 height 40
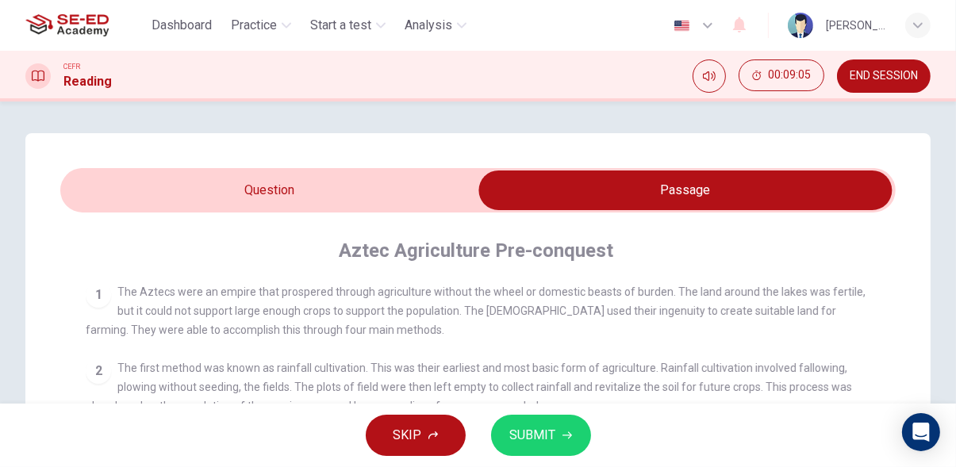
click at [114, 184] on input "checkbox" at bounding box center [685, 191] width 1253 height 40
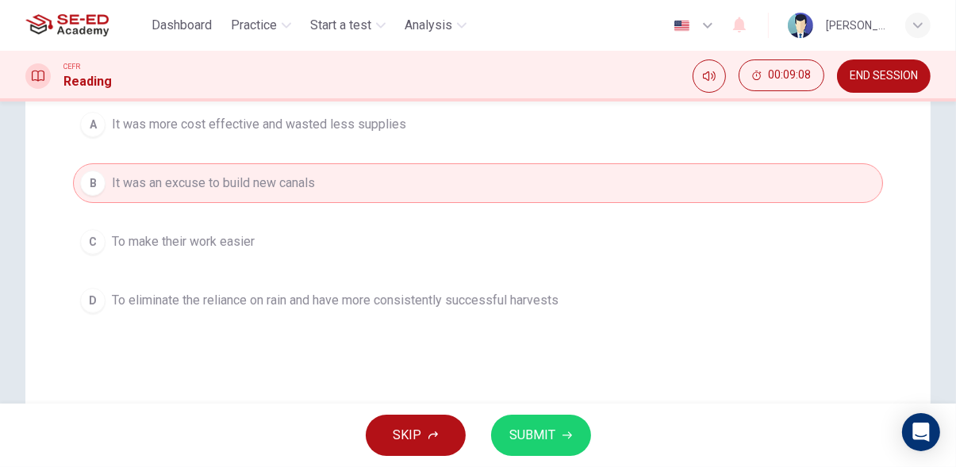
scroll to position [229, 0]
click at [491, 301] on span "To eliminate the reliance on rain and have more consistently successful harvests" at bounding box center [335, 299] width 447 height 19
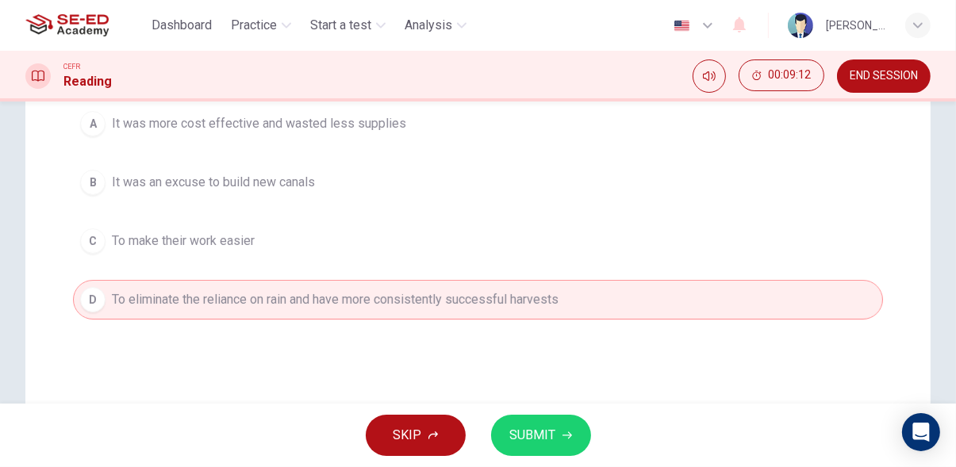
click at [567, 434] on icon "button" at bounding box center [567, 436] width 10 height 10
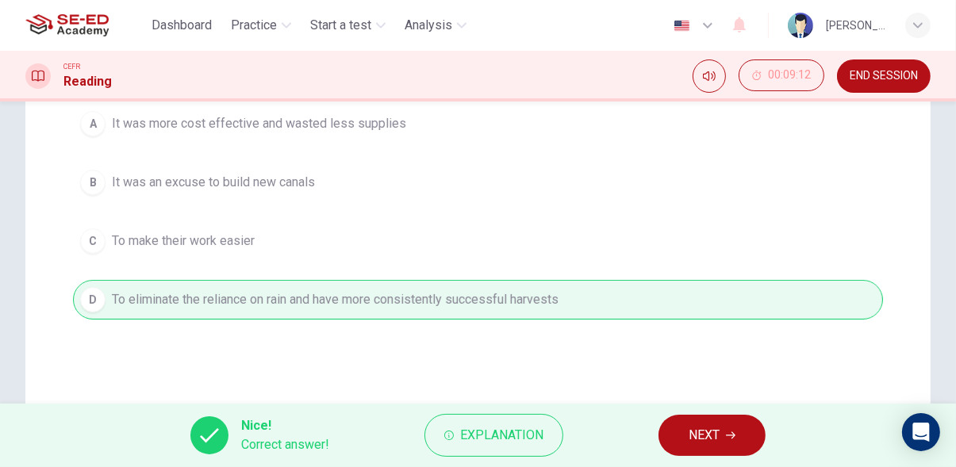
click at [730, 435] on icon "button" at bounding box center [731, 435] width 10 height 7
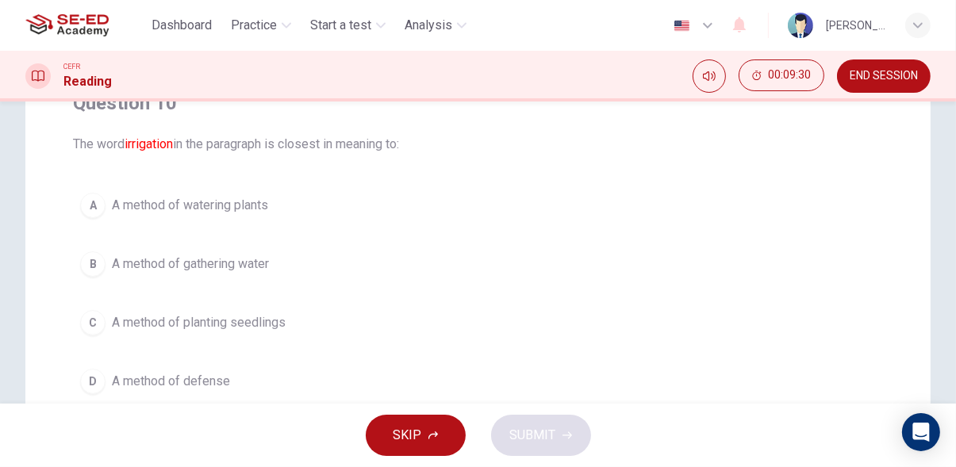
scroll to position [0, 0]
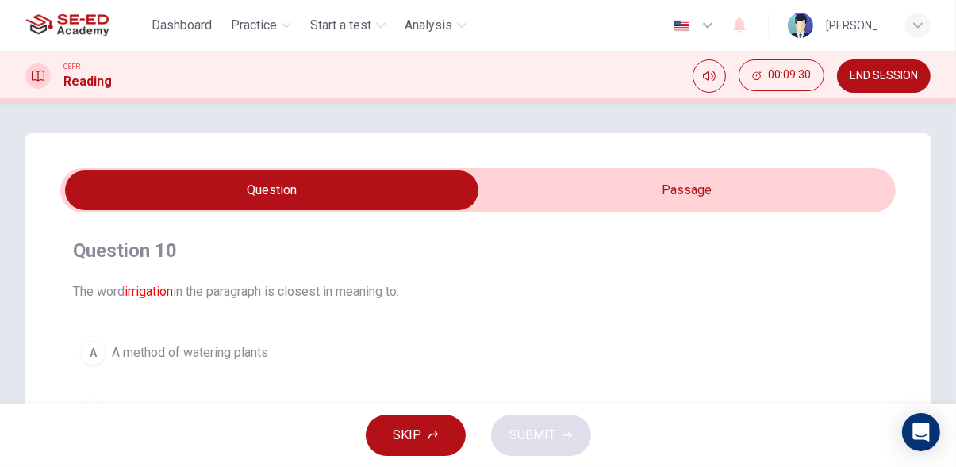
click at [823, 190] on input "checkbox" at bounding box center [271, 191] width 1253 height 40
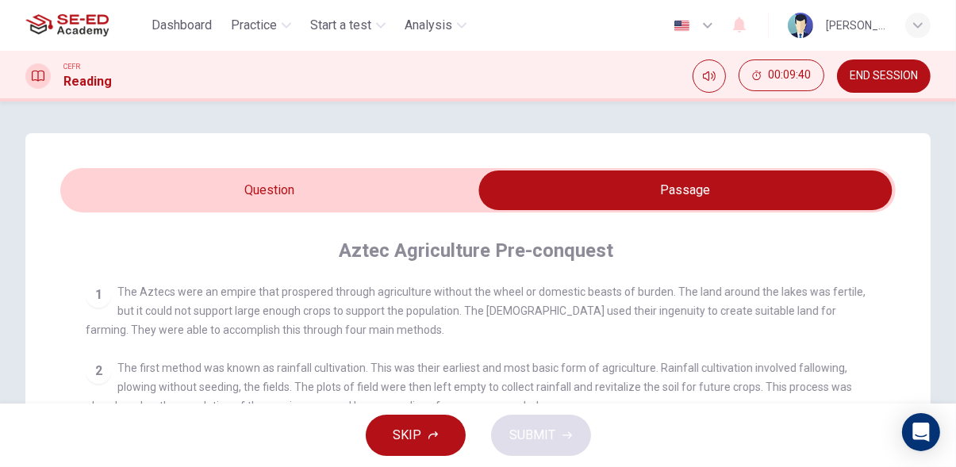
click at [114, 203] on input "checkbox" at bounding box center [685, 191] width 1253 height 40
checkbox input "false"
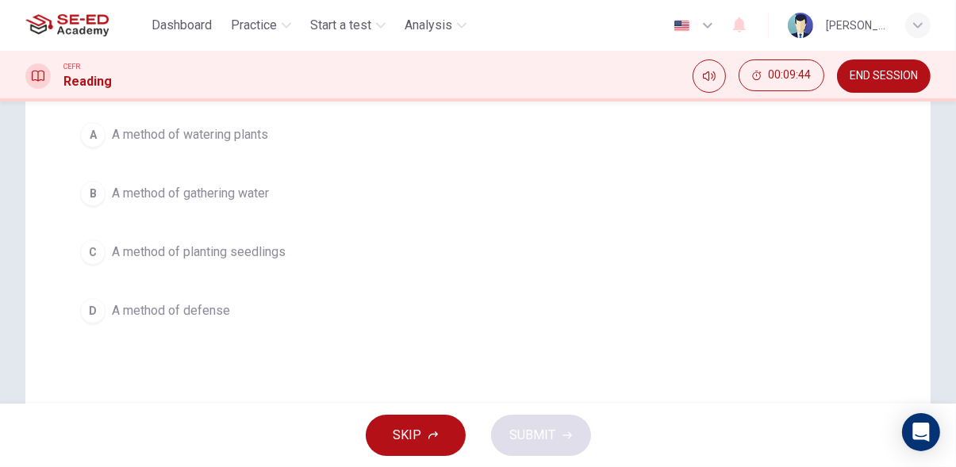
scroll to position [217, 0]
click at [94, 193] on div "B" at bounding box center [92, 194] width 25 height 25
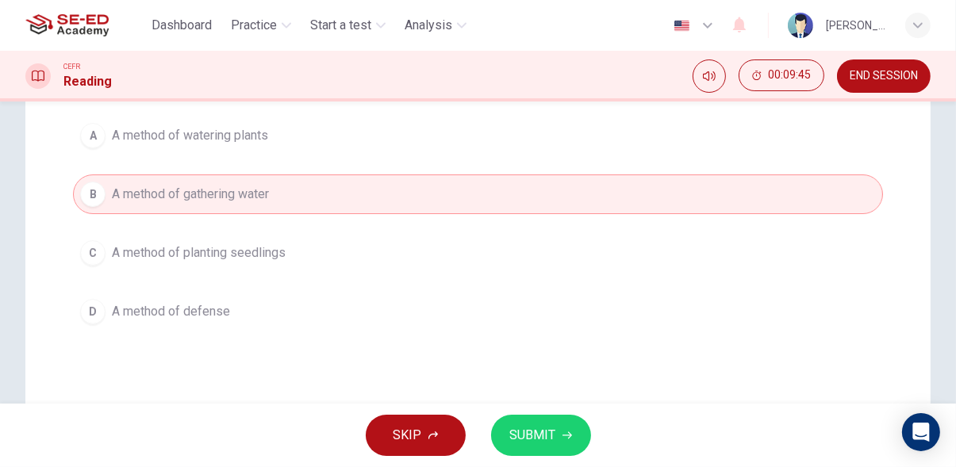
click at [579, 442] on button "SUBMIT" at bounding box center [541, 435] width 100 height 41
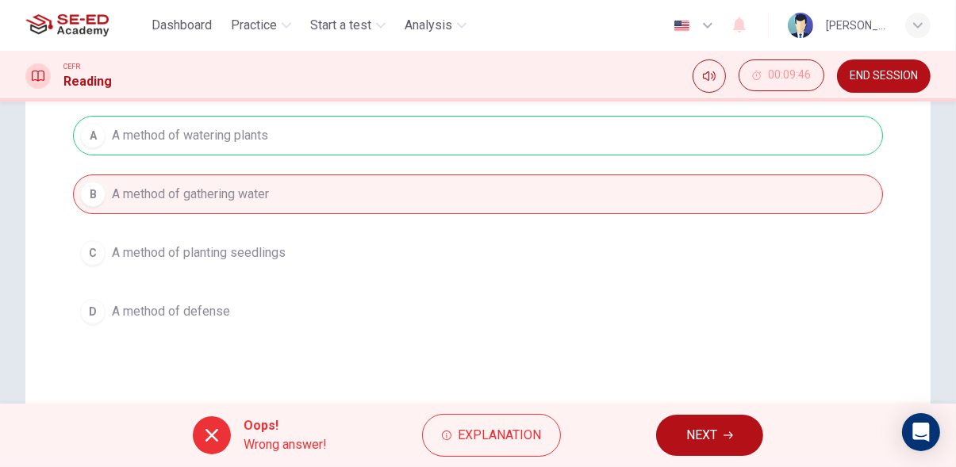
click at [729, 435] on icon "button" at bounding box center [728, 435] width 10 height 7
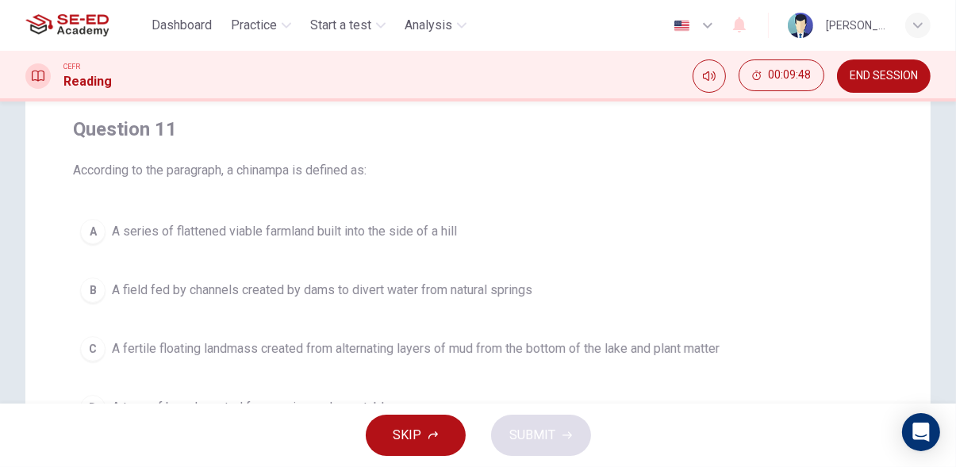
scroll to position [122, 0]
click at [674, 352] on span "A fertile floating landmass created from alternating layers of mud from the bot…" at bounding box center [416, 348] width 608 height 19
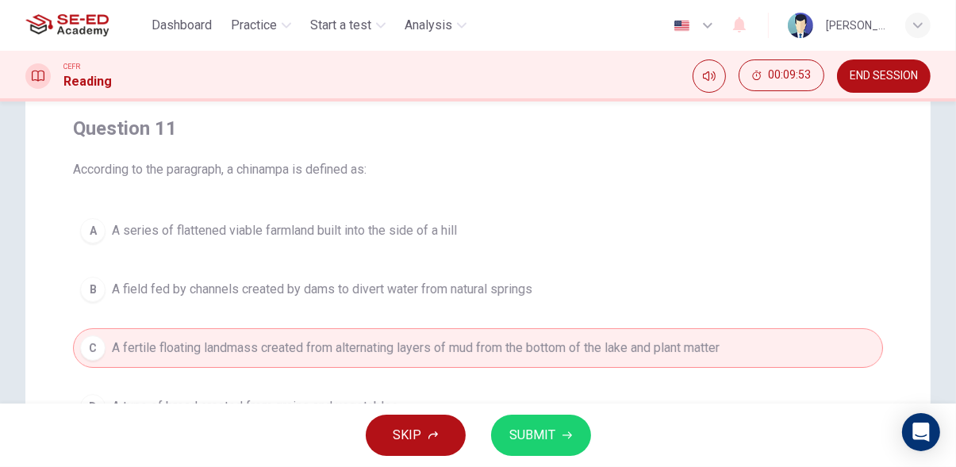
click at [539, 438] on span "SUBMIT" at bounding box center [533, 435] width 46 height 22
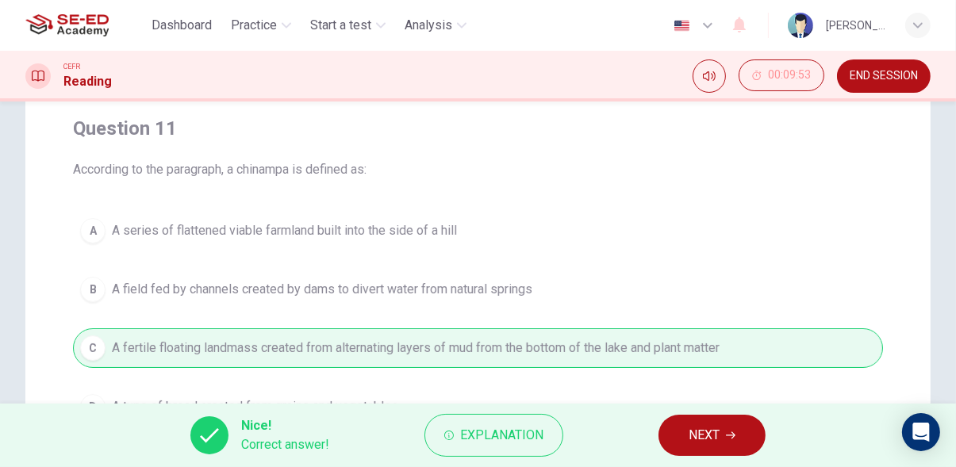
click at [718, 440] on span "NEXT" at bounding box center [703, 435] width 31 height 22
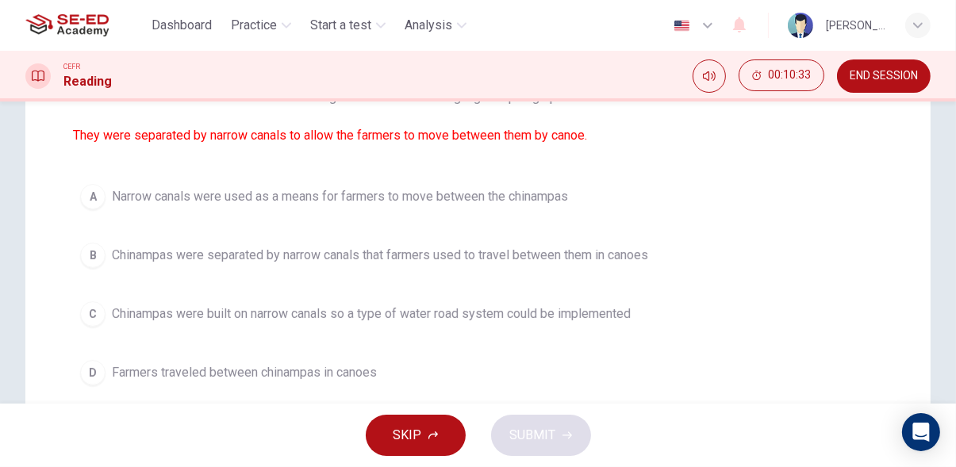
scroll to position [196, 0]
click at [540, 201] on span "Narrow canals were used as a means for farmers to move between the chinampas" at bounding box center [340, 195] width 456 height 19
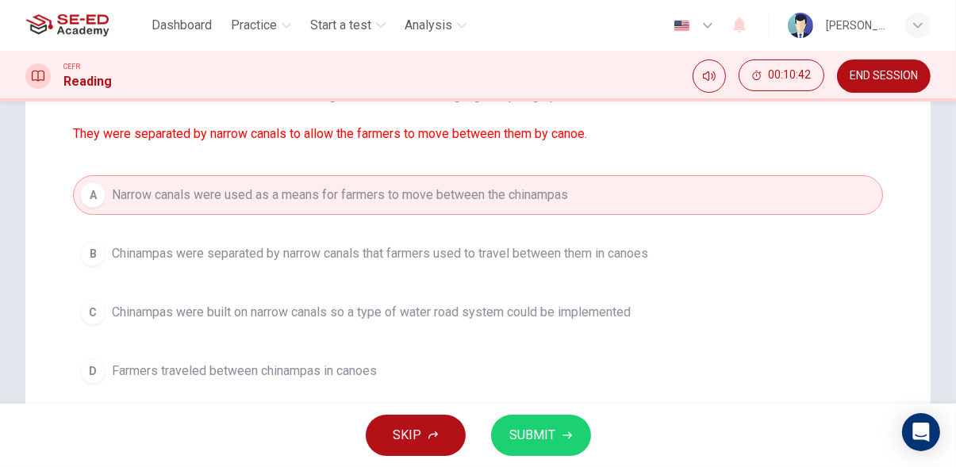
click at [566, 437] on icon "button" at bounding box center [567, 436] width 10 height 10
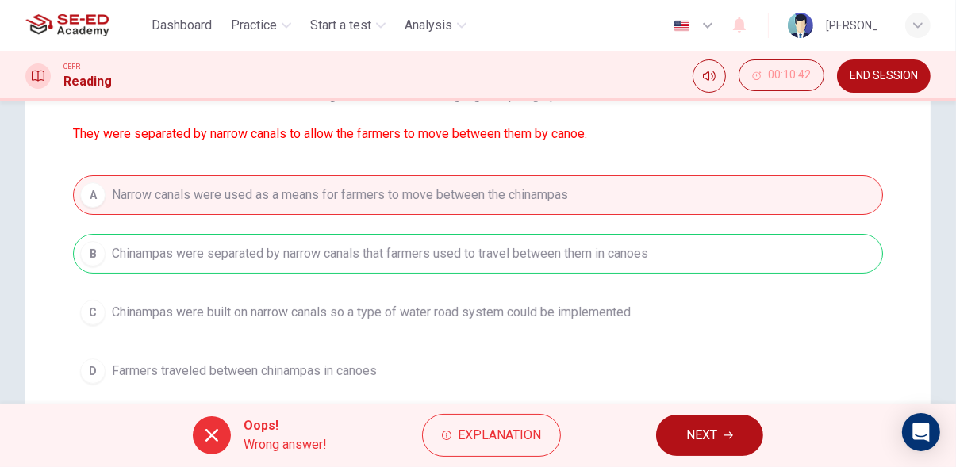
click at [747, 436] on button "NEXT" at bounding box center [709, 435] width 107 height 41
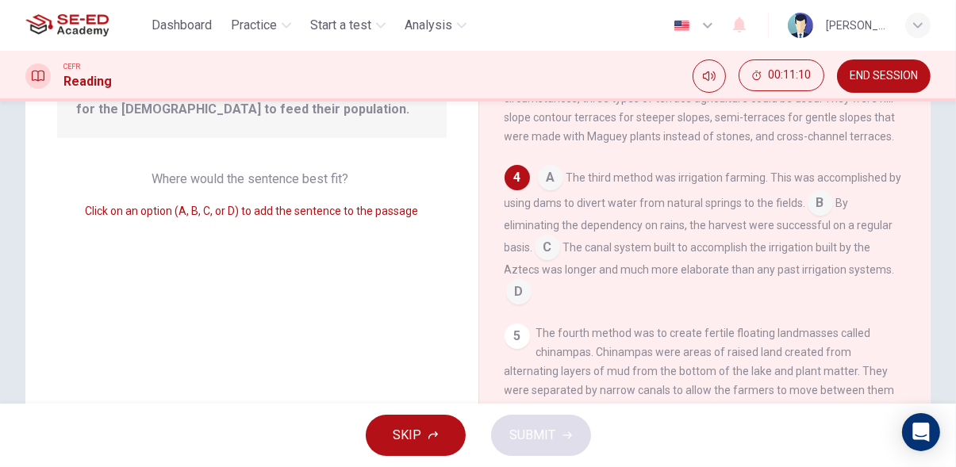
scroll to position [204, 0]
click at [512, 286] on input at bounding box center [518, 291] width 25 height 25
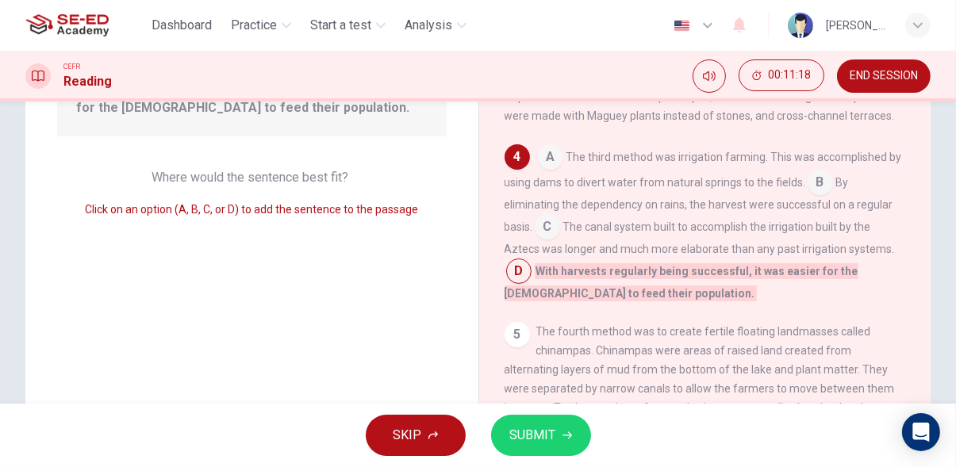
click at [565, 437] on icon "button" at bounding box center [567, 436] width 10 height 10
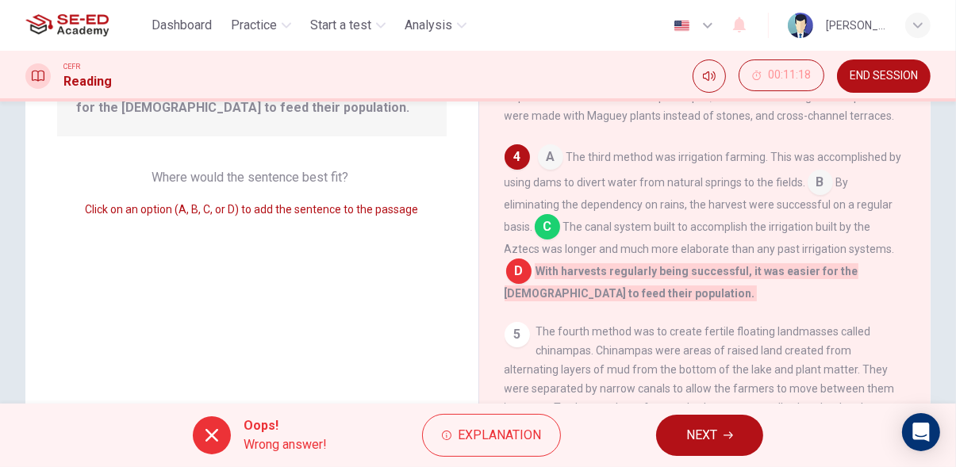
click at [753, 438] on button "NEXT" at bounding box center [709, 435] width 107 height 41
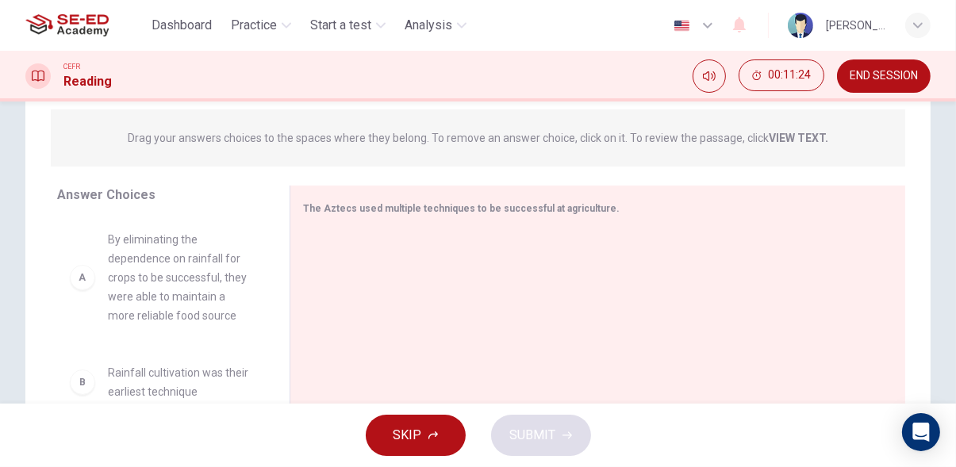
scroll to position [190, 0]
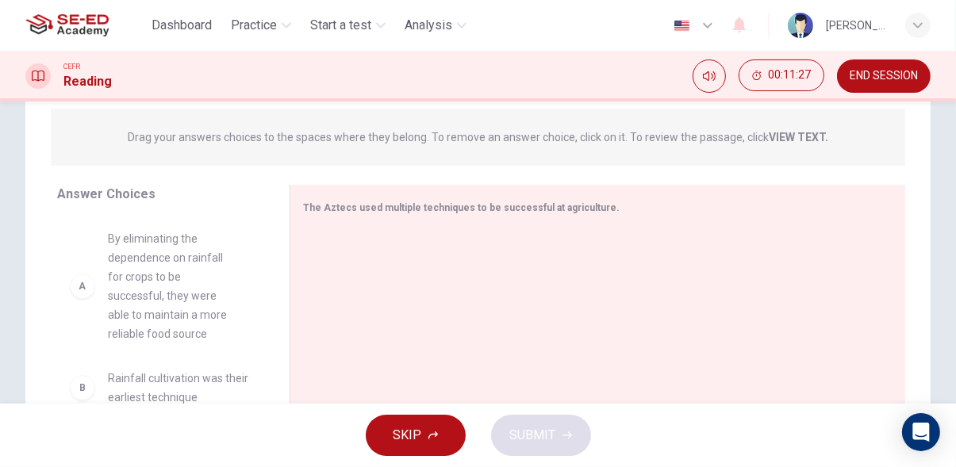
click at [155, 297] on div "B Rainfall cultivation was their earliest technique C The ability to create are…" at bounding box center [160, 339] width 207 height 244
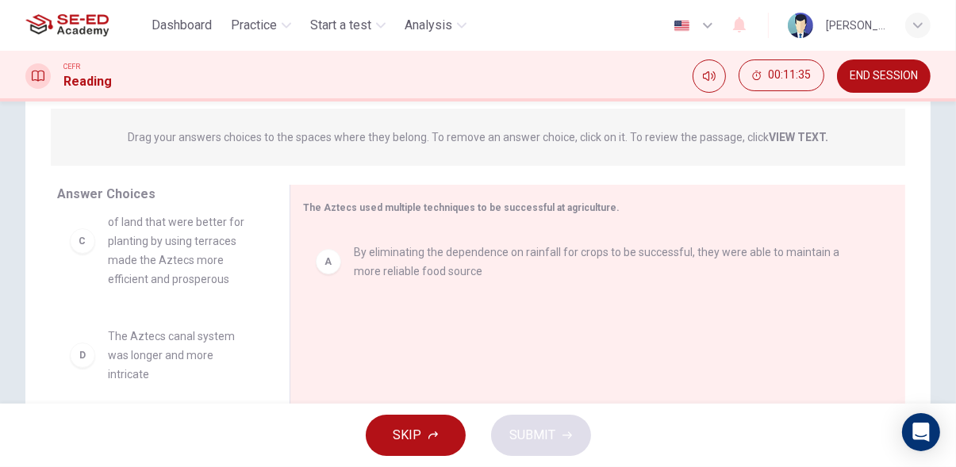
scroll to position [111, 0]
click at [177, 358] on div "B Rainfall cultivation was their earliest technique C The ability to create are…" at bounding box center [167, 339] width 220 height 244
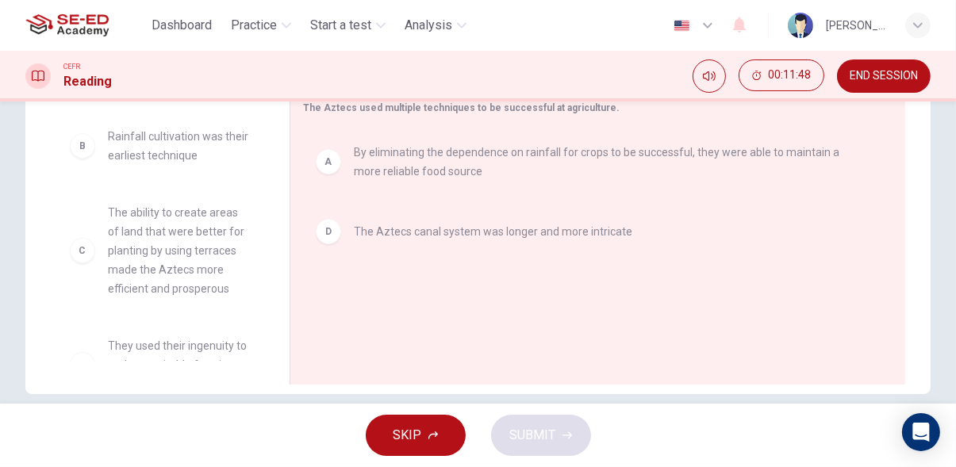
scroll to position [0, 0]
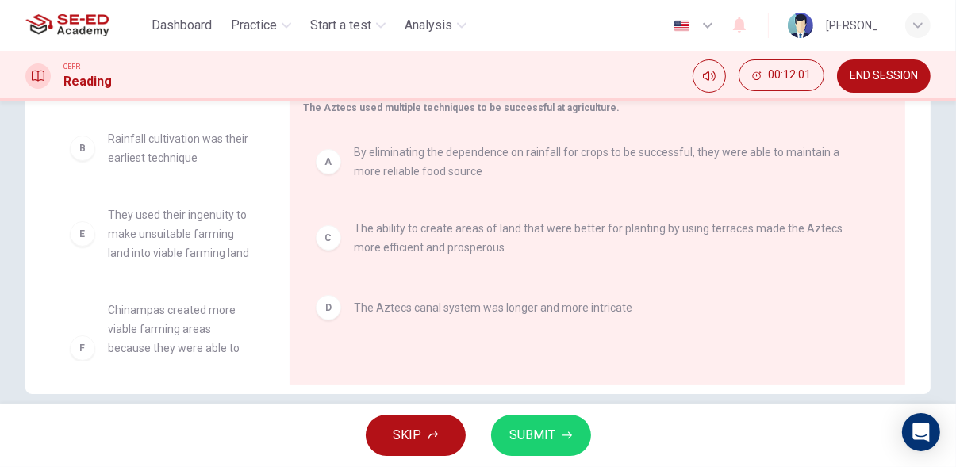
click at [548, 452] on button "SUBMIT" at bounding box center [541, 435] width 100 height 41
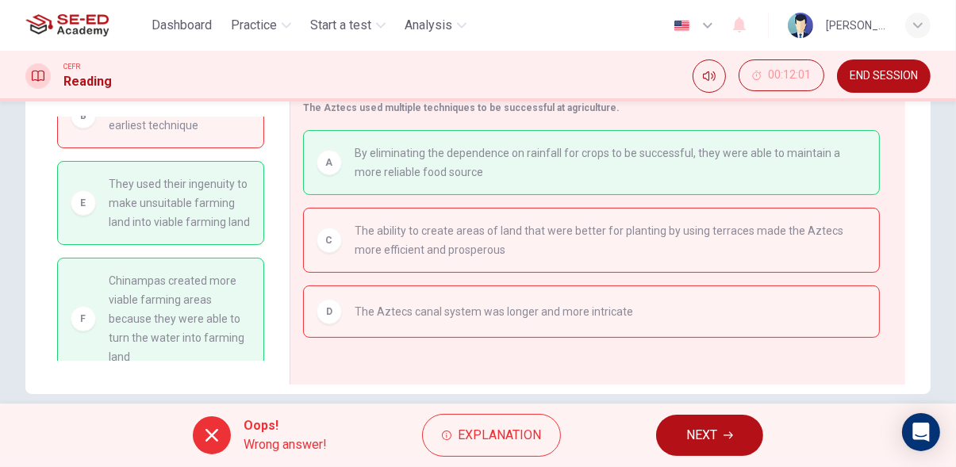
scroll to position [36, 0]
click at [712, 430] on span "NEXT" at bounding box center [701, 435] width 31 height 22
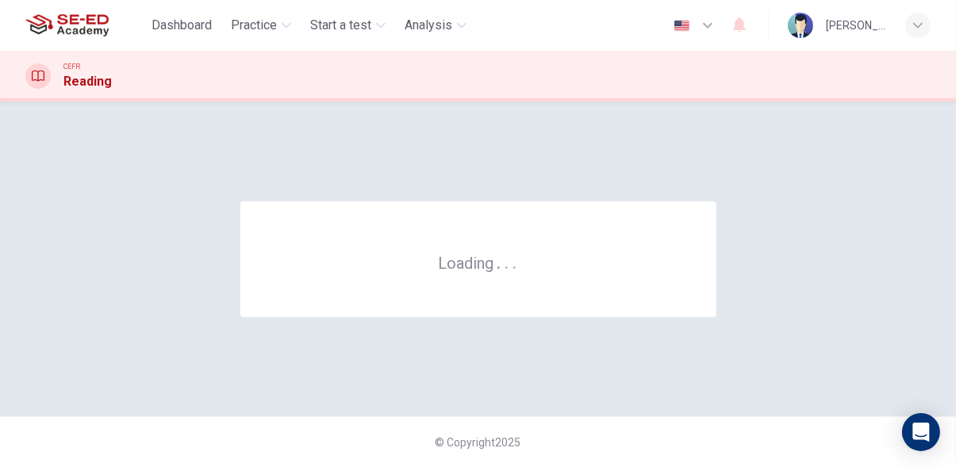
scroll to position [0, 0]
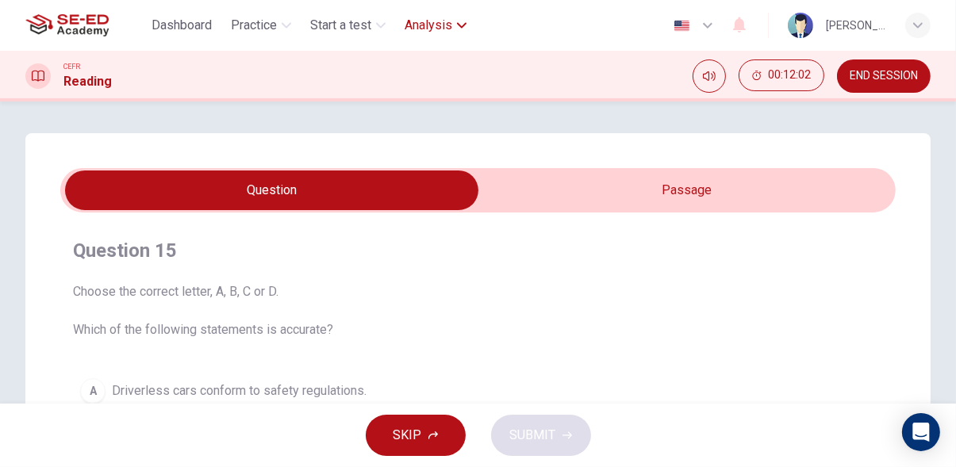
click at [461, 25] on icon "button" at bounding box center [462, 25] width 10 height 6
click at [439, 29] on span "Analysis" at bounding box center [429, 25] width 48 height 19
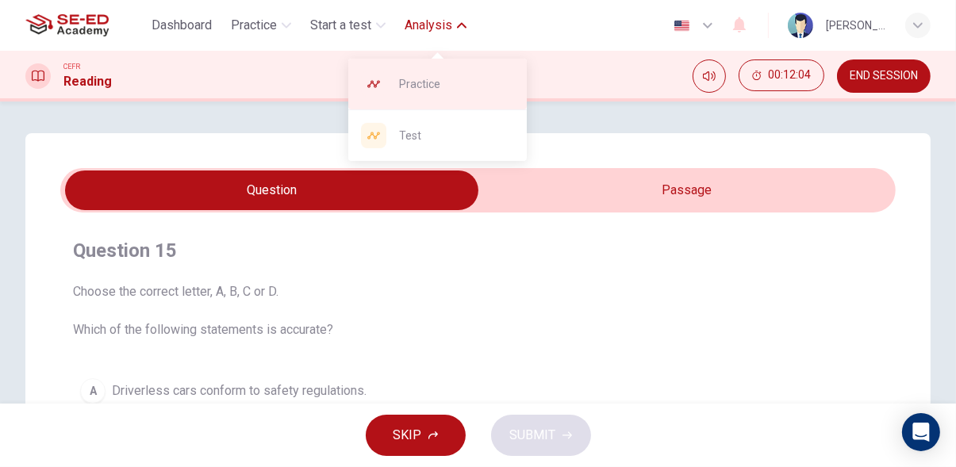
click at [475, 92] on span "Practice" at bounding box center [456, 84] width 115 height 19
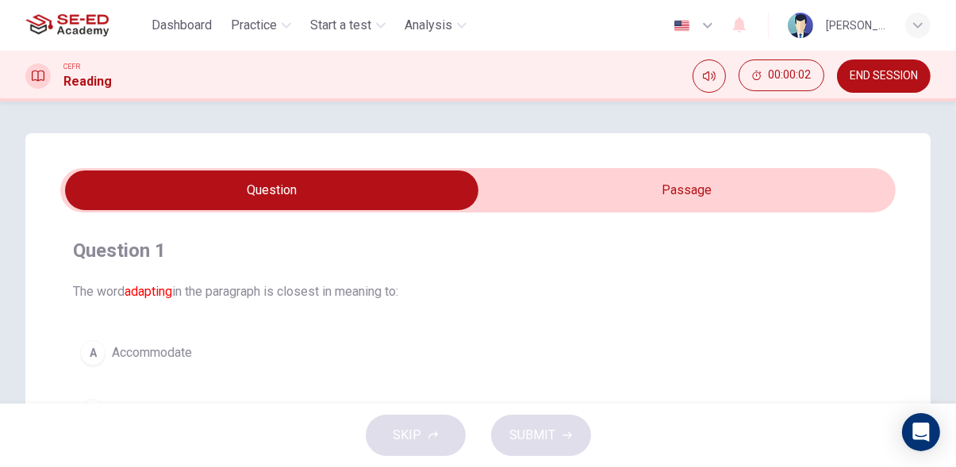
click at [742, 179] on input "checkbox" at bounding box center [271, 191] width 1253 height 40
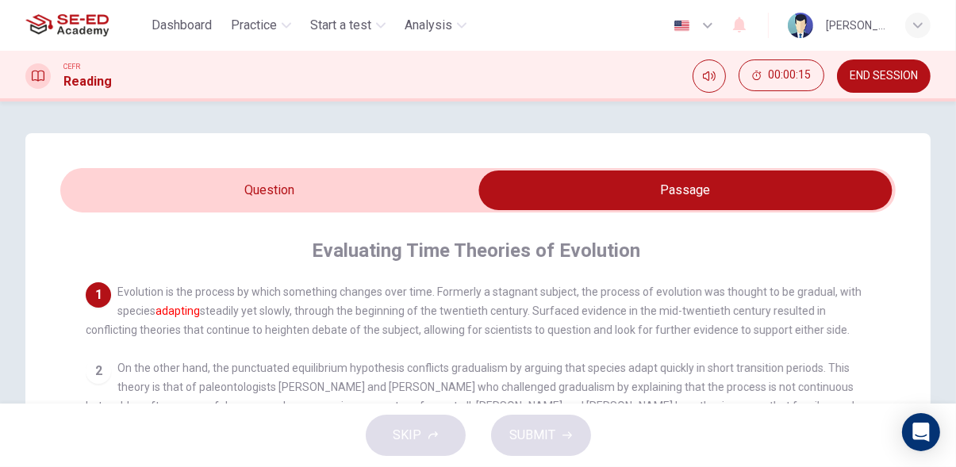
click at [383, 194] on input "checkbox" at bounding box center [685, 191] width 1253 height 40
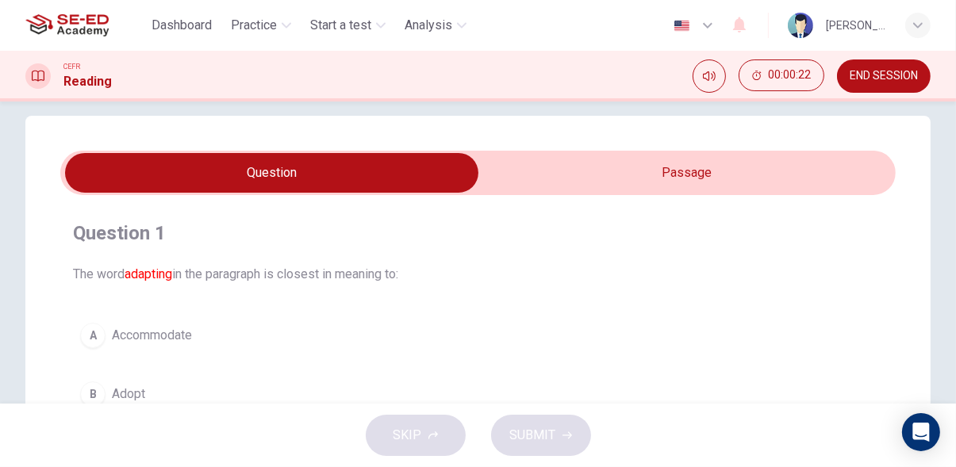
scroll to position [17, 0]
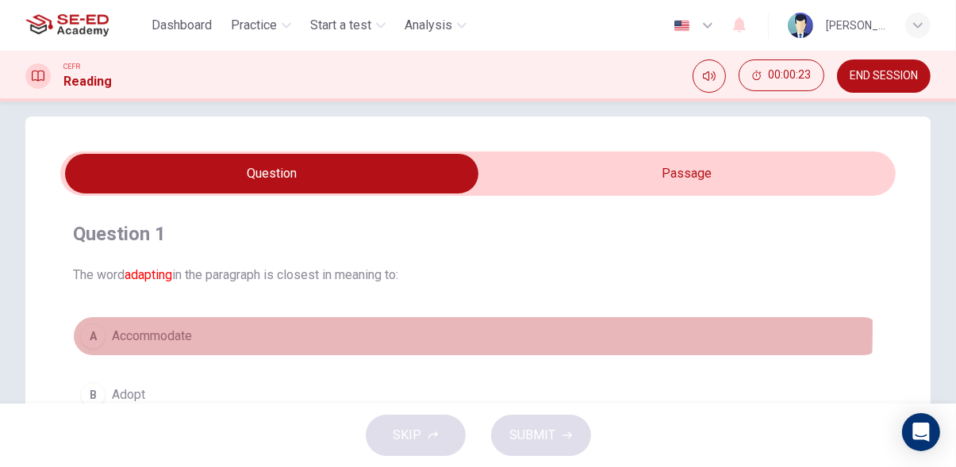
click at [177, 328] on span "Accommodate" at bounding box center [152, 336] width 80 height 19
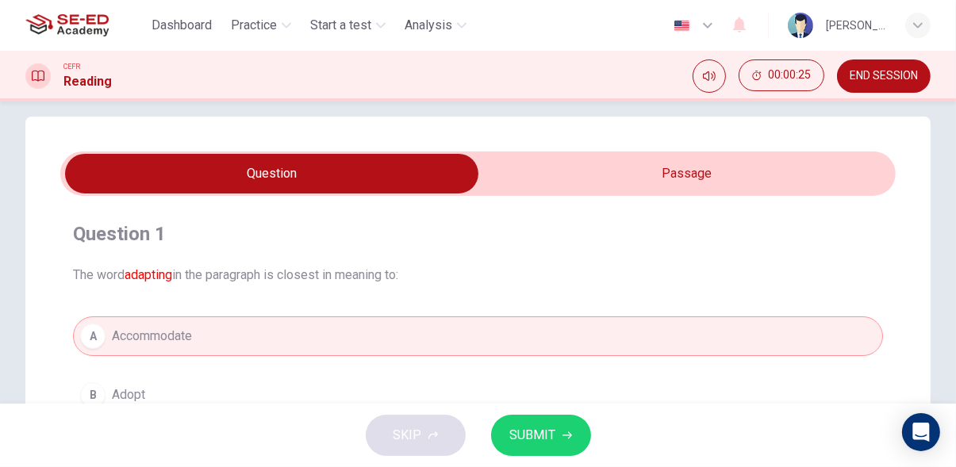
click at [548, 439] on span "SUBMIT" at bounding box center [533, 435] width 46 height 22
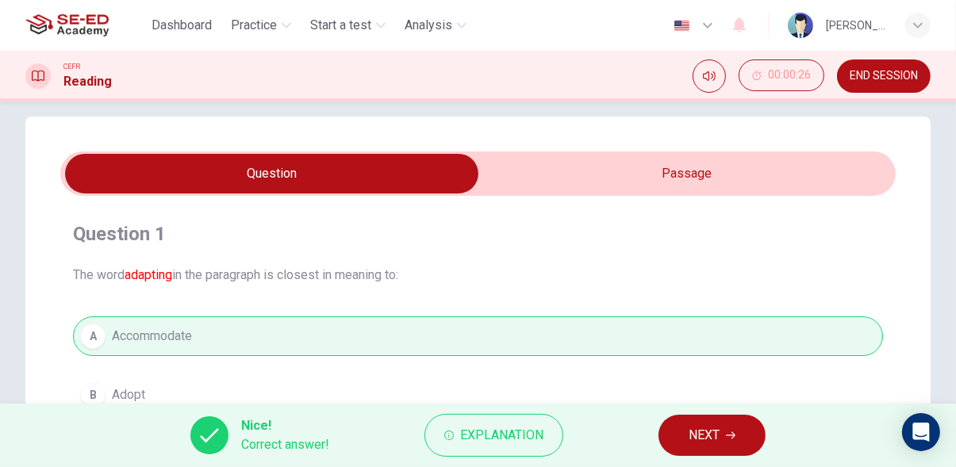
click at [715, 435] on span "NEXT" at bounding box center [703, 435] width 31 height 22
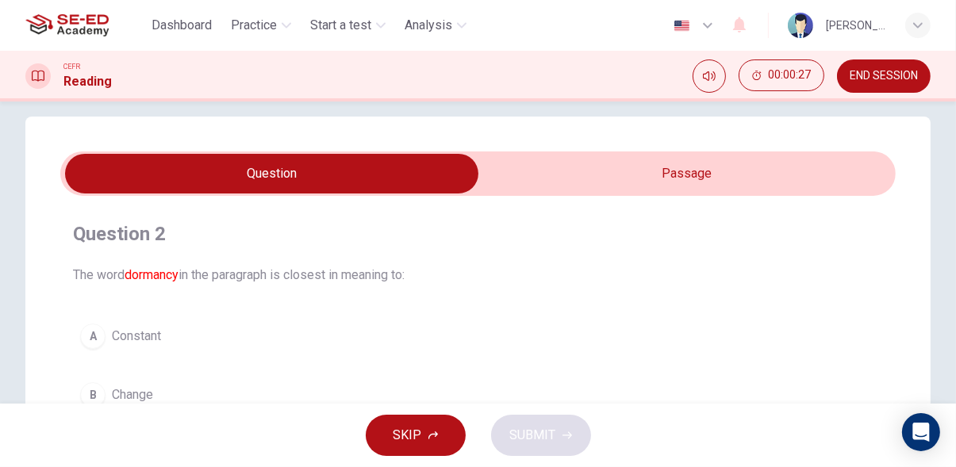
click at [757, 175] on input "checkbox" at bounding box center [271, 174] width 1253 height 40
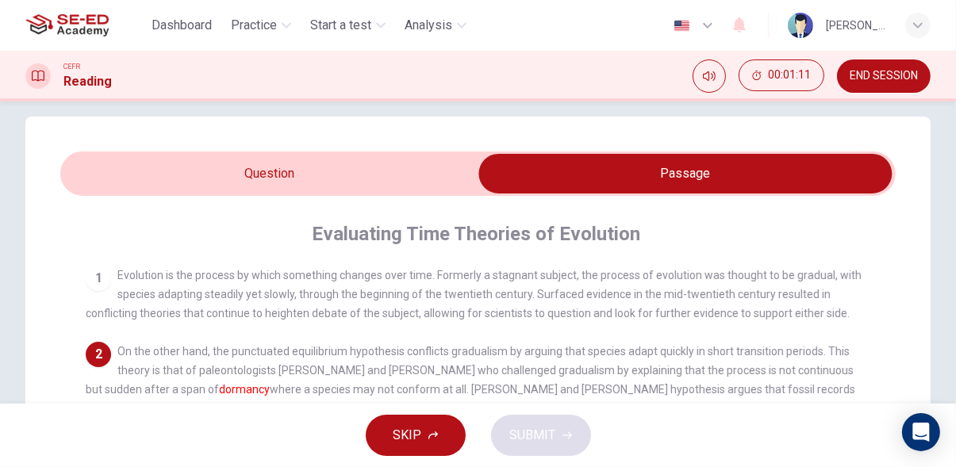
scroll to position [31, 0]
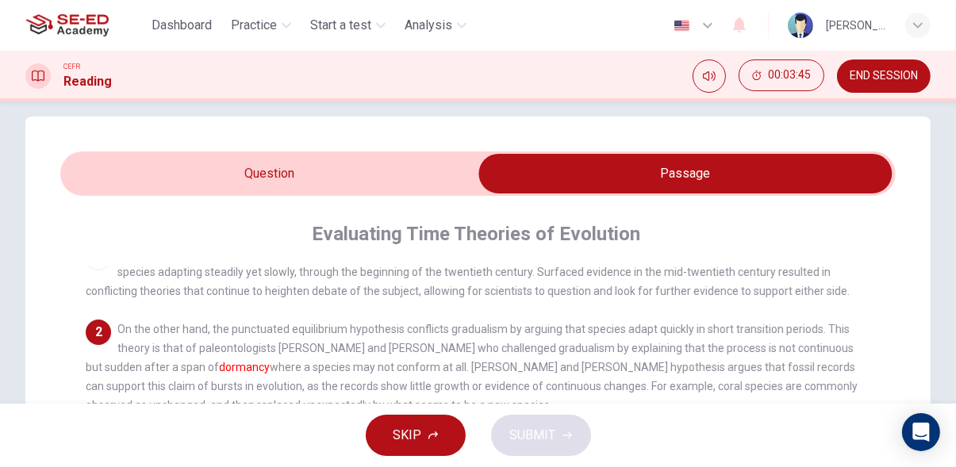
click at [952, 463] on div "SKIP SUBMIT" at bounding box center [478, 435] width 956 height 63
click at [408, 184] on input "checkbox" at bounding box center [685, 174] width 1253 height 40
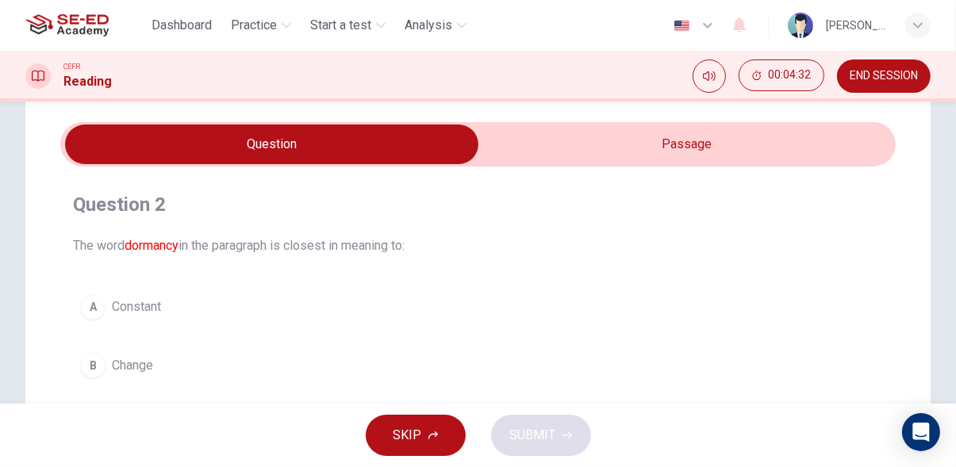
scroll to position [0, 0]
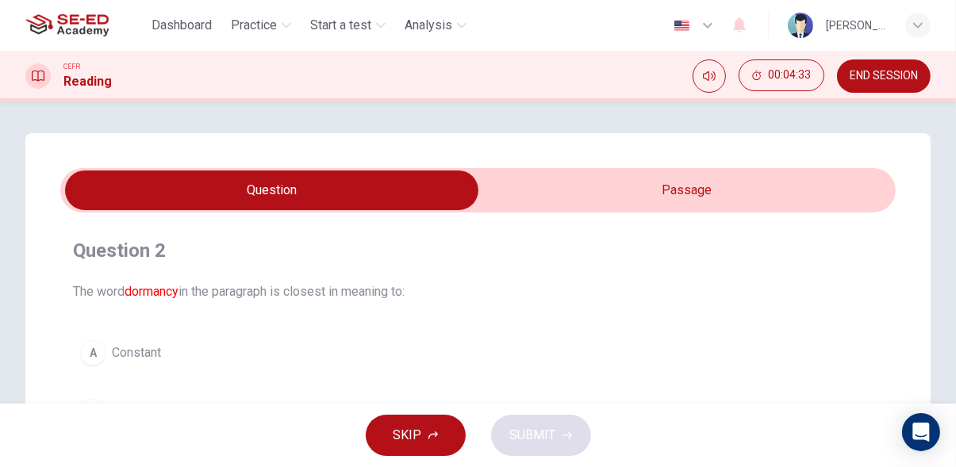
click at [675, 190] on input "checkbox" at bounding box center [271, 191] width 1253 height 40
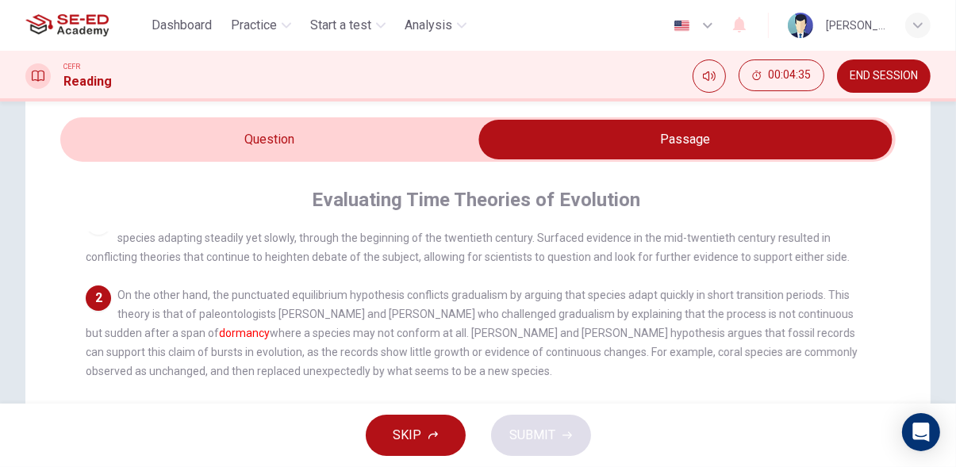
scroll to position [52, 0]
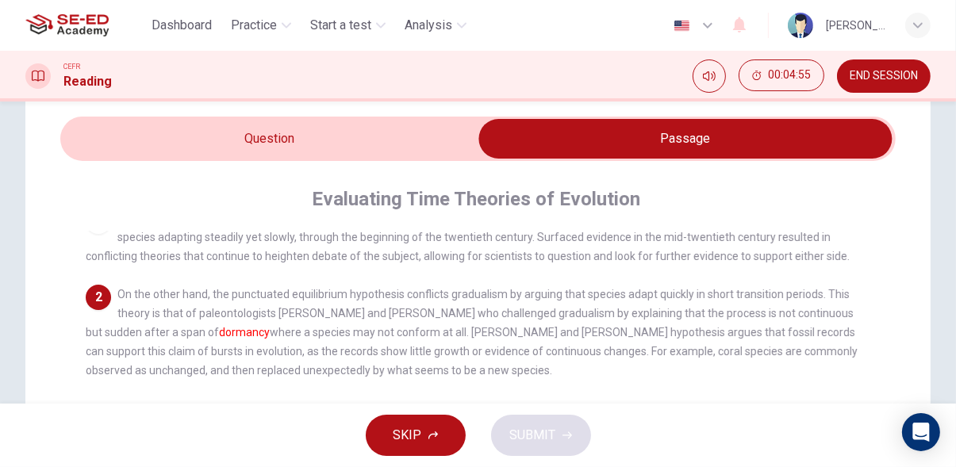
click at [408, 140] on input "checkbox" at bounding box center [685, 139] width 1253 height 40
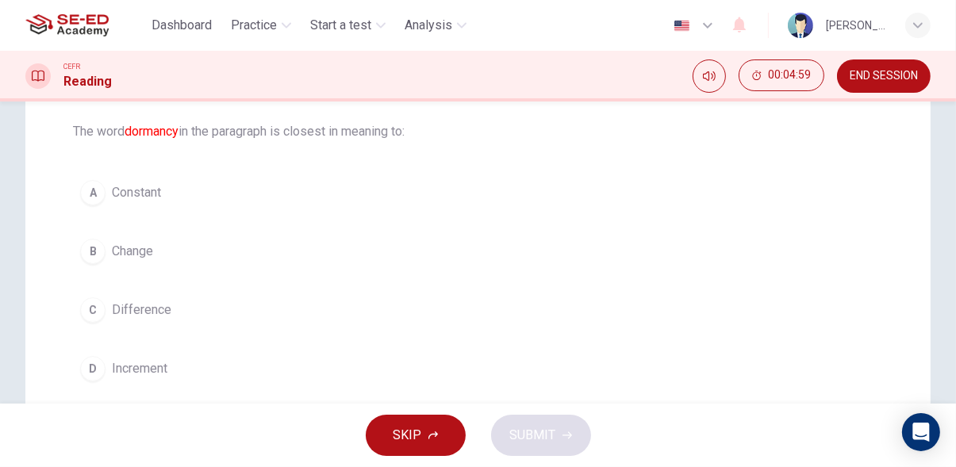
scroll to position [159, 0]
click at [186, 309] on button "C Difference" at bounding box center [478, 311] width 810 height 40
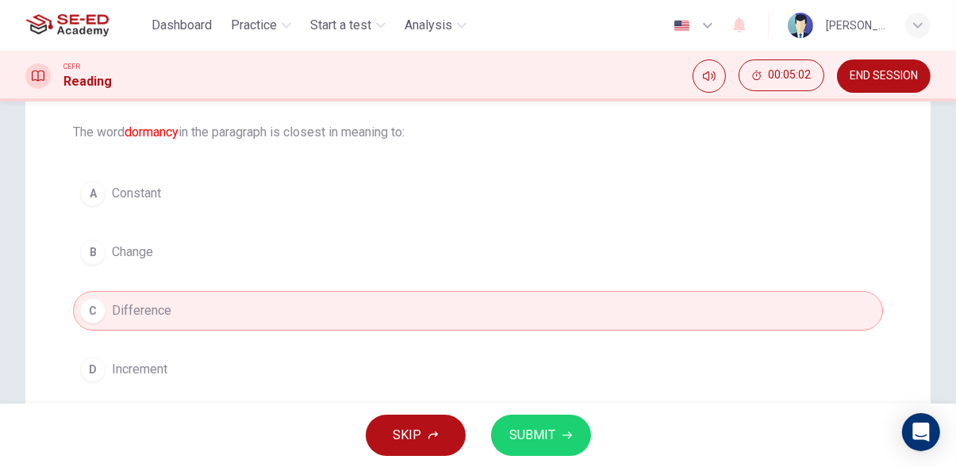
click at [550, 435] on span "SUBMIT" at bounding box center [533, 435] width 46 height 22
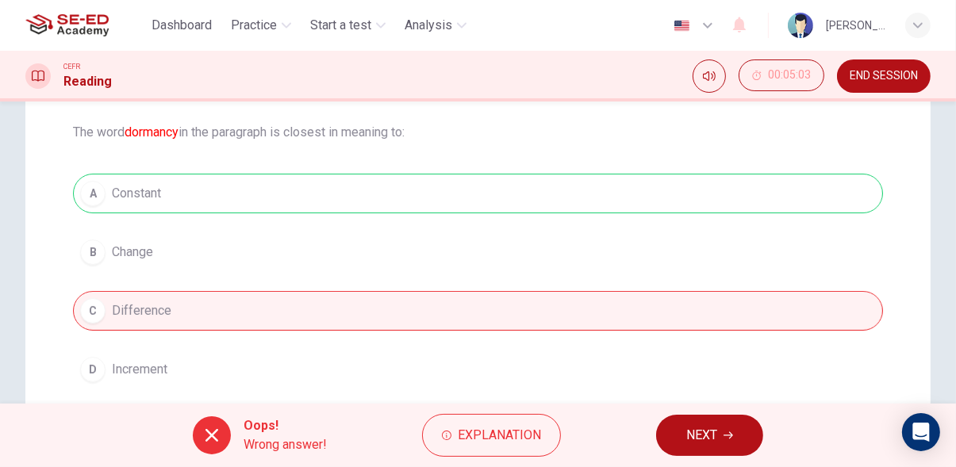
click at [726, 435] on icon "button" at bounding box center [728, 435] width 10 height 7
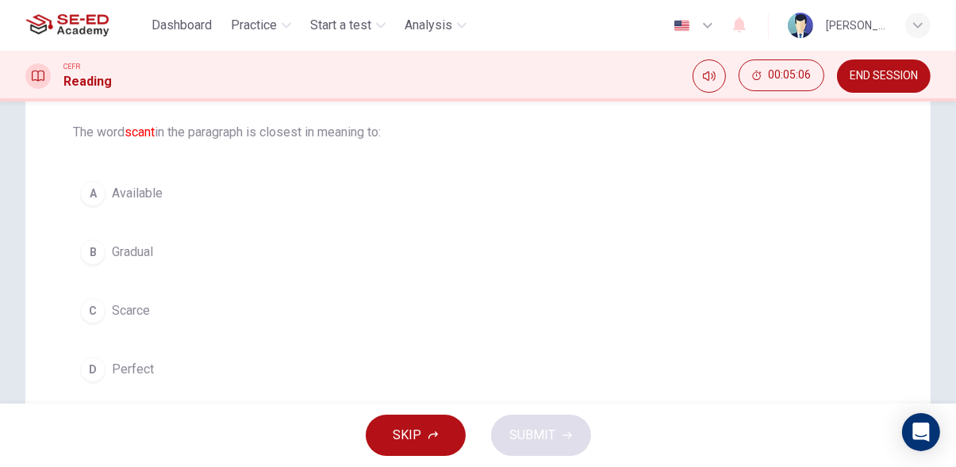
click at [135, 312] on span "Scarce" at bounding box center [131, 310] width 38 height 19
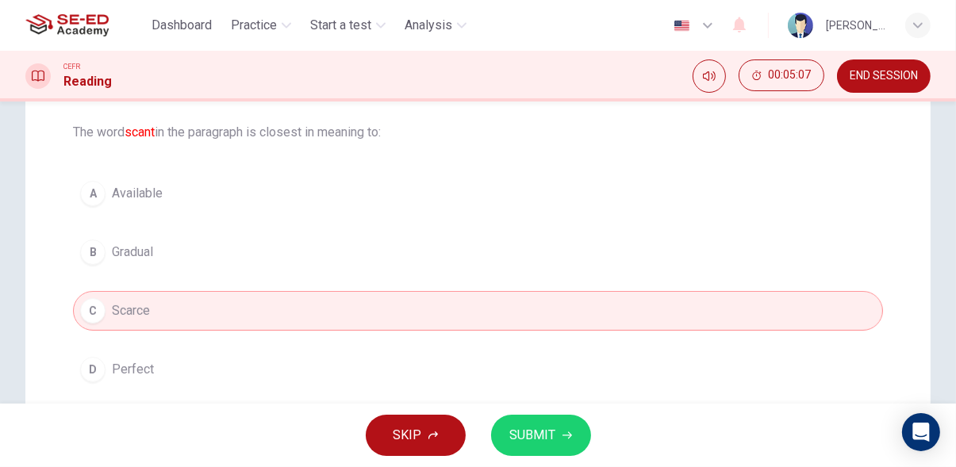
click at [546, 435] on span "SUBMIT" at bounding box center [533, 435] width 46 height 22
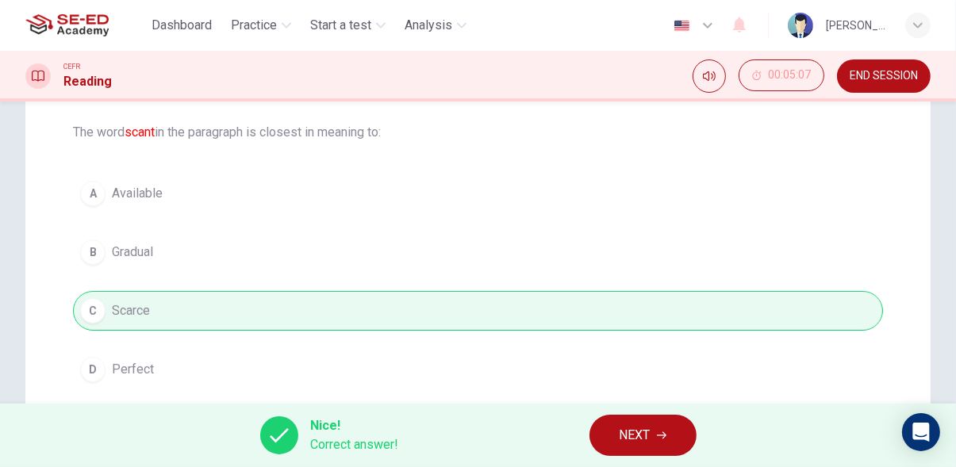
click at [649, 431] on span "NEXT" at bounding box center [634, 435] width 31 height 22
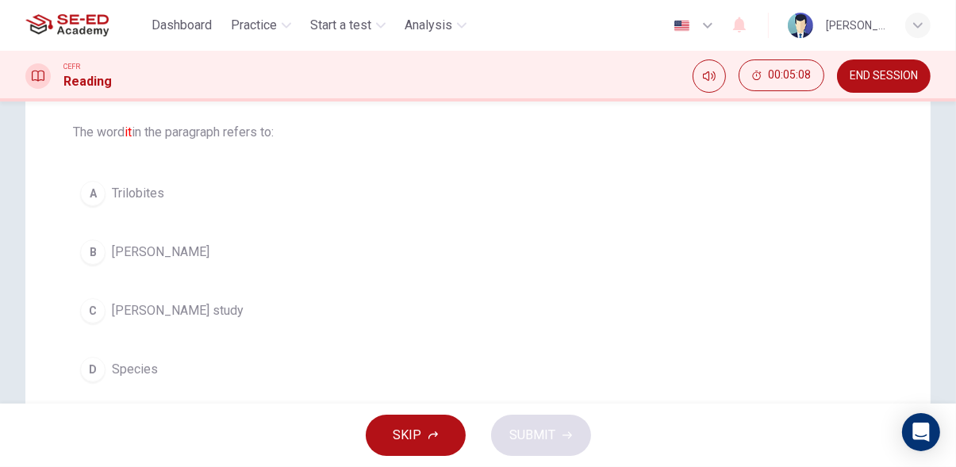
scroll to position [0, 0]
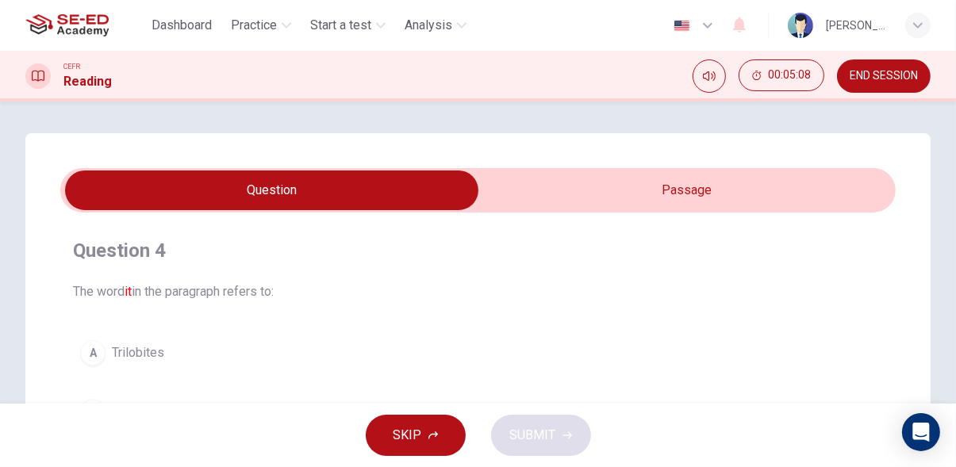
click at [711, 180] on input "checkbox" at bounding box center [271, 191] width 1253 height 40
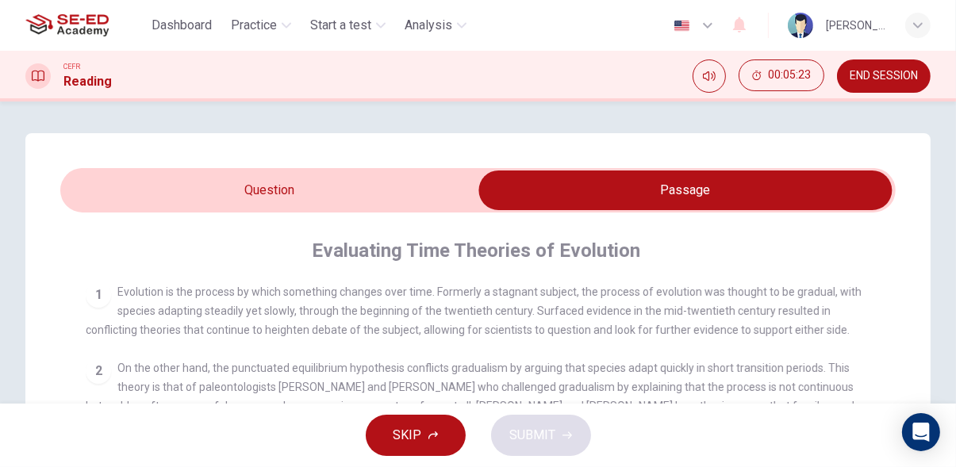
click at [412, 191] on input "checkbox" at bounding box center [685, 191] width 1253 height 40
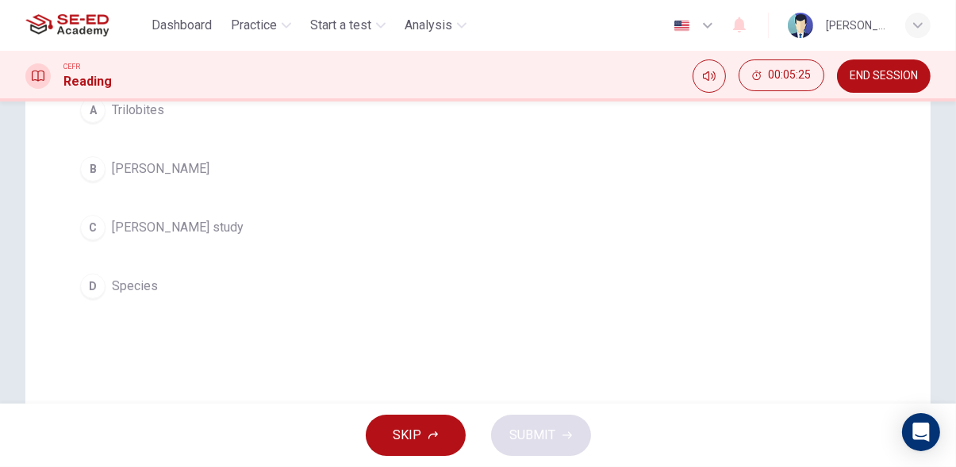
scroll to position [241, 0]
click at [226, 226] on button "[PERSON_NAME] study" at bounding box center [478, 229] width 810 height 40
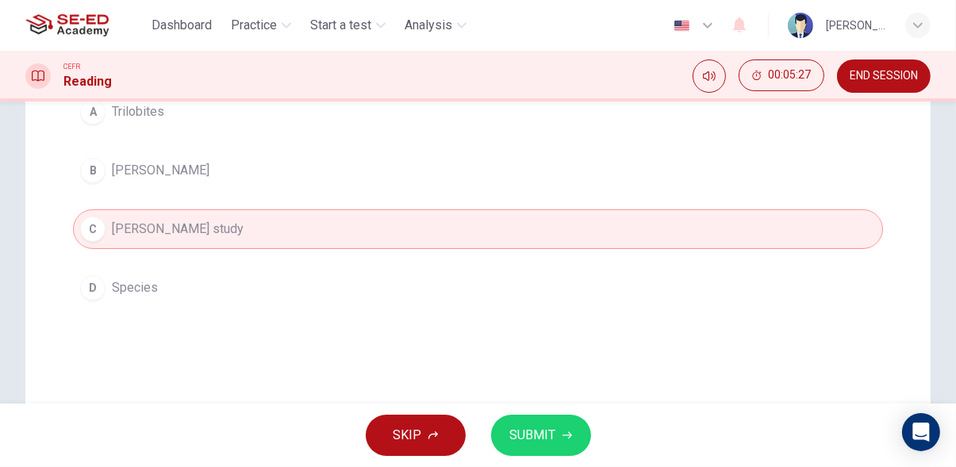
click at [563, 432] on icon "button" at bounding box center [567, 436] width 10 height 10
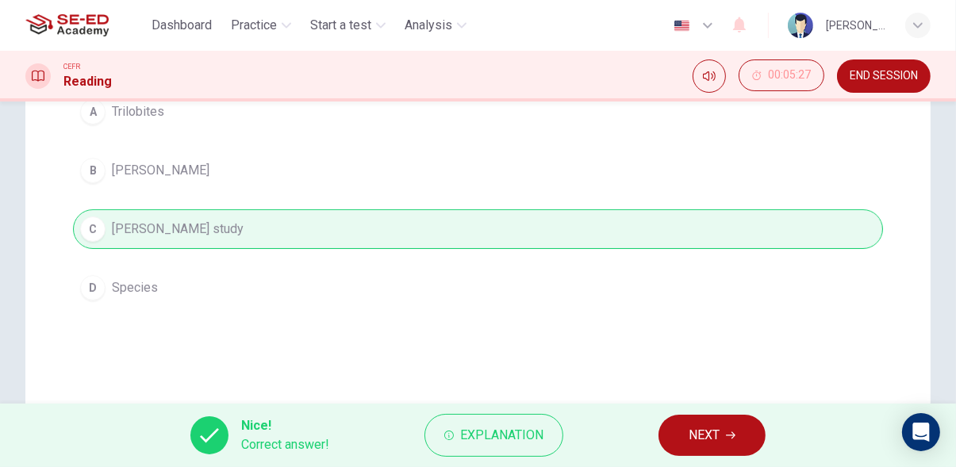
click at [731, 438] on icon "button" at bounding box center [731, 436] width 10 height 10
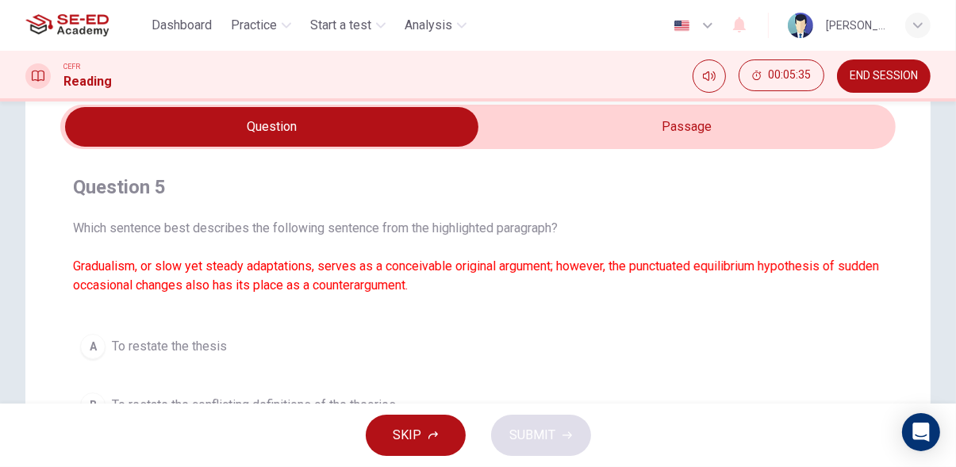
scroll to position [0, 0]
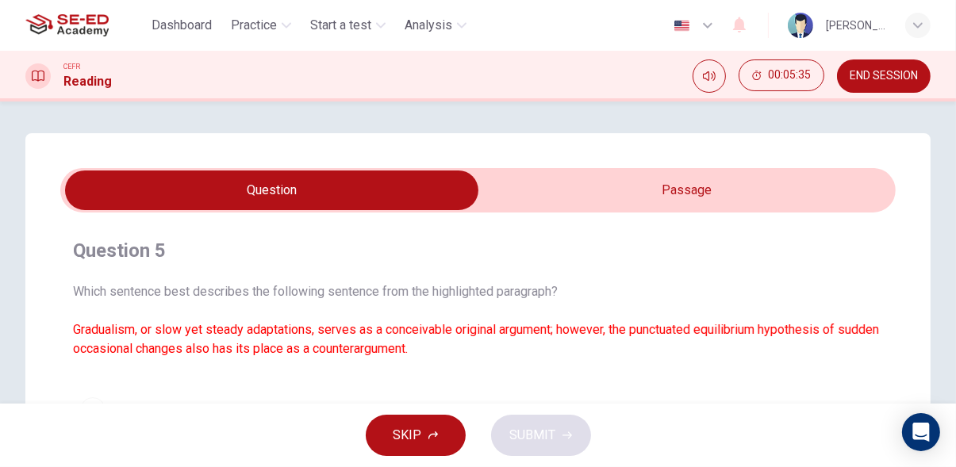
click at [811, 182] on input "checkbox" at bounding box center [271, 191] width 1253 height 40
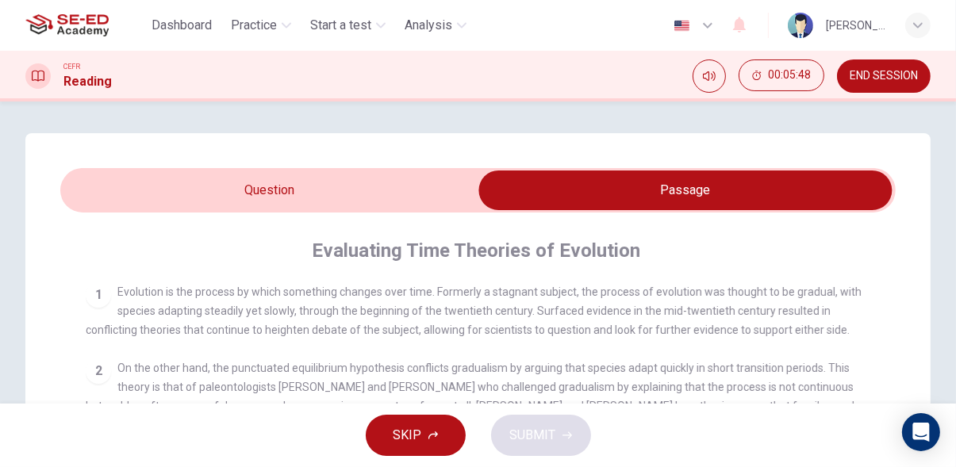
click at [445, 193] on input "checkbox" at bounding box center [685, 191] width 1253 height 40
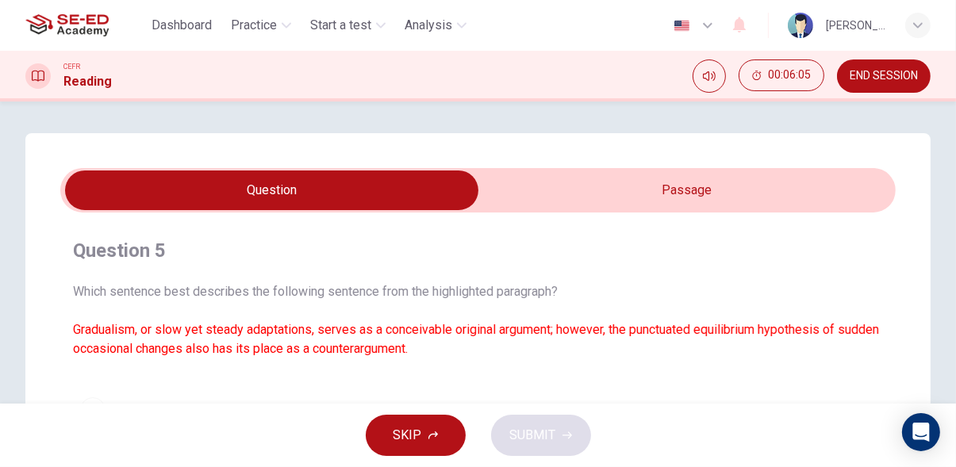
click at [388, 186] on input "checkbox" at bounding box center [271, 191] width 1253 height 40
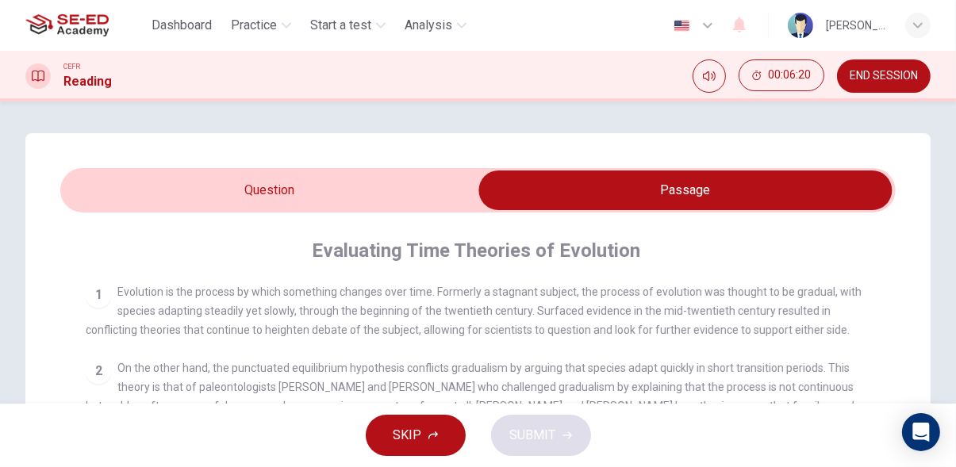
click at [412, 173] on input "checkbox" at bounding box center [685, 191] width 1253 height 40
checkbox input "false"
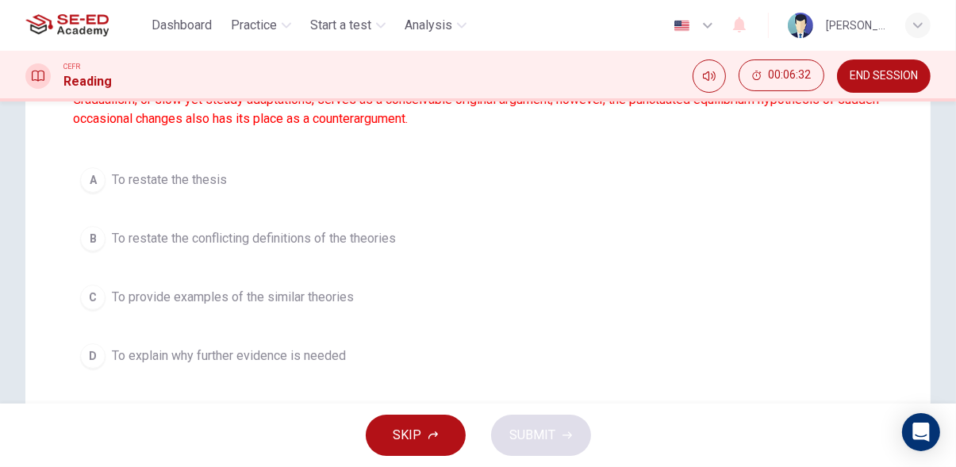
scroll to position [227, 0]
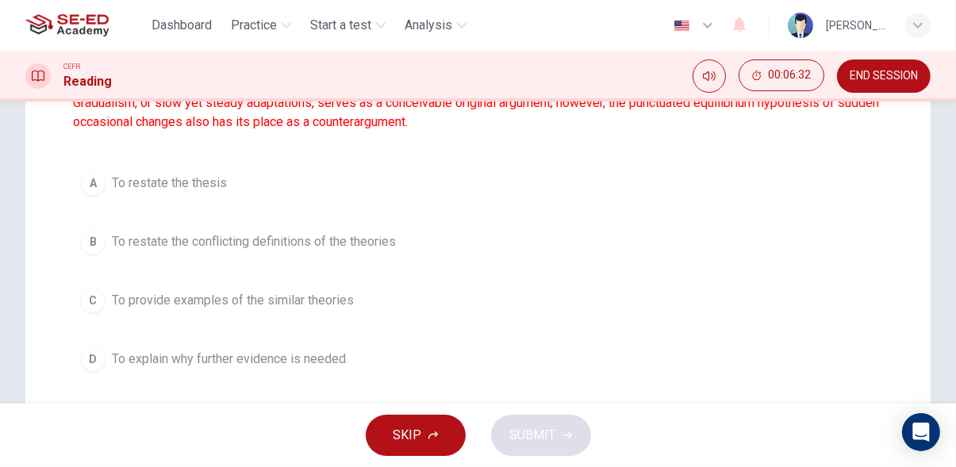
click at [374, 247] on span "To restate the conflicting definitions of the theories" at bounding box center [254, 241] width 284 height 19
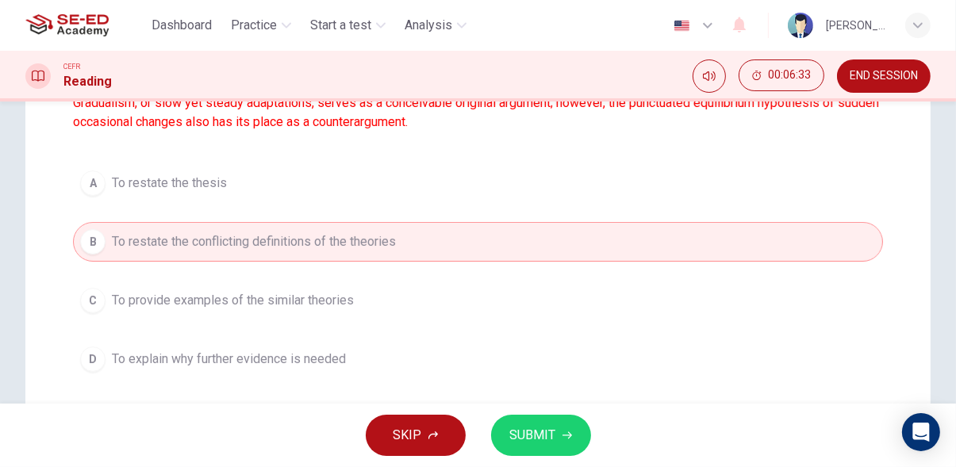
click at [566, 439] on icon "button" at bounding box center [567, 436] width 10 height 10
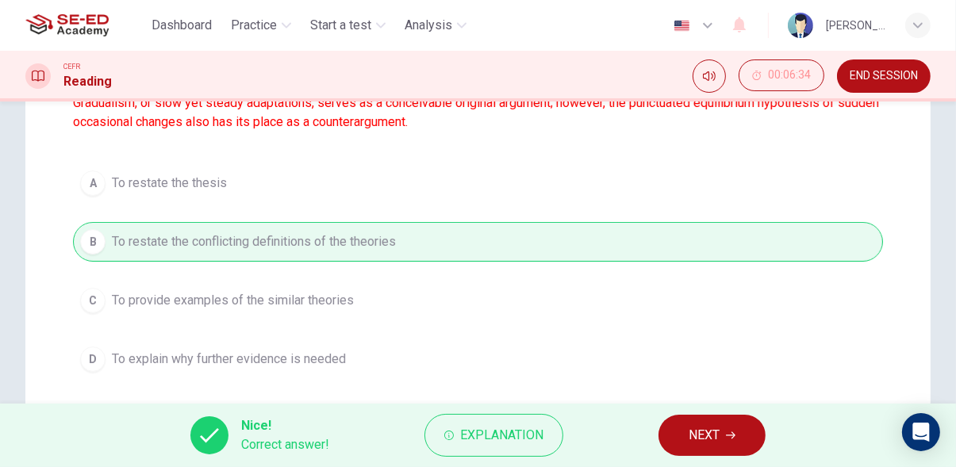
click at [699, 435] on span "NEXT" at bounding box center [703, 435] width 31 height 22
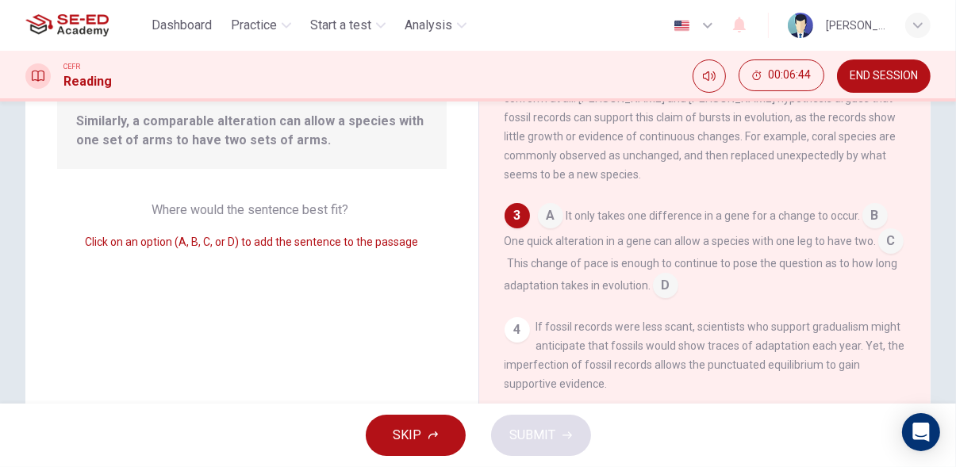
scroll to position [169, 0]
click at [515, 231] on div "3" at bounding box center [516, 217] width 25 height 25
click at [508, 231] on div "3" at bounding box center [516, 217] width 25 height 25
click at [513, 231] on div "3" at bounding box center [516, 217] width 25 height 25
click at [544, 232] on input at bounding box center [550, 219] width 25 height 25
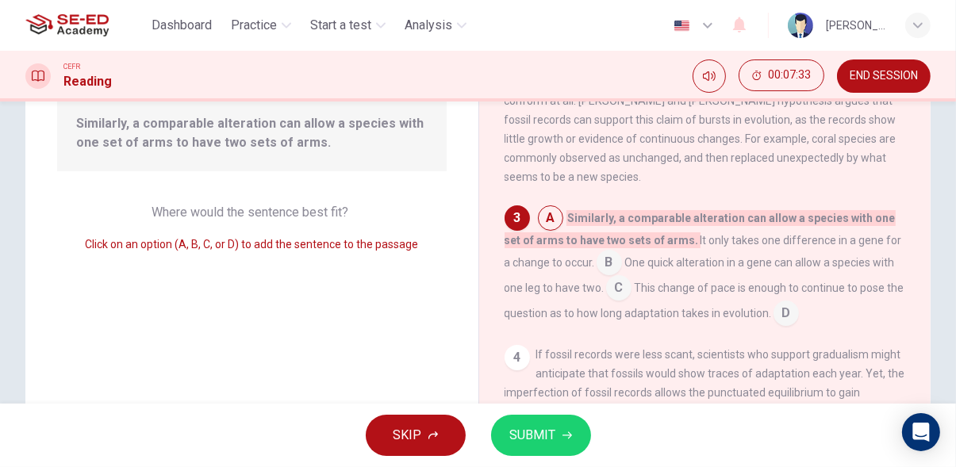
click at [567, 435] on icon "button" at bounding box center [567, 435] width 10 height 7
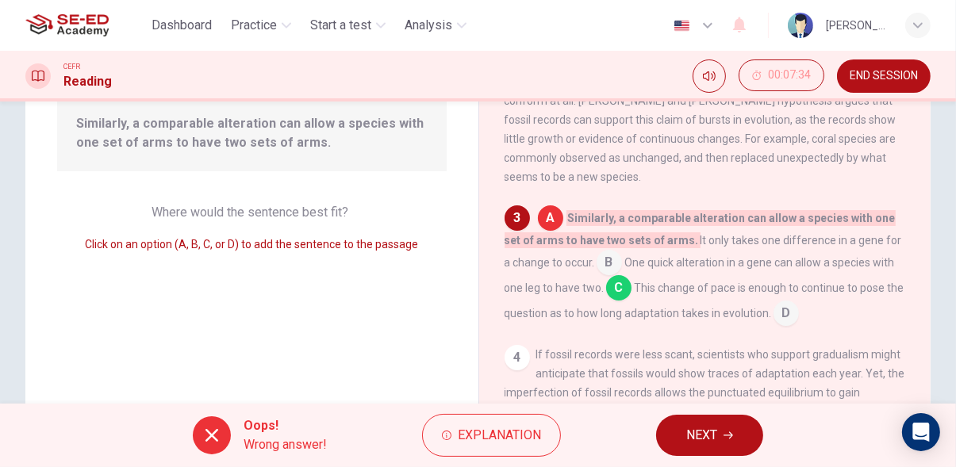
click at [717, 440] on span "NEXT" at bounding box center [701, 435] width 31 height 22
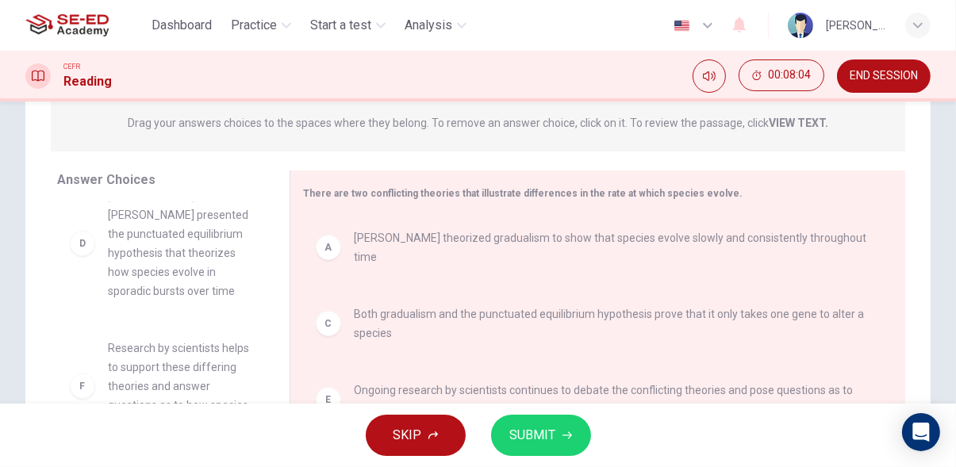
scroll to position [199, 0]
click at [544, 444] on span "SUBMIT" at bounding box center [533, 435] width 46 height 22
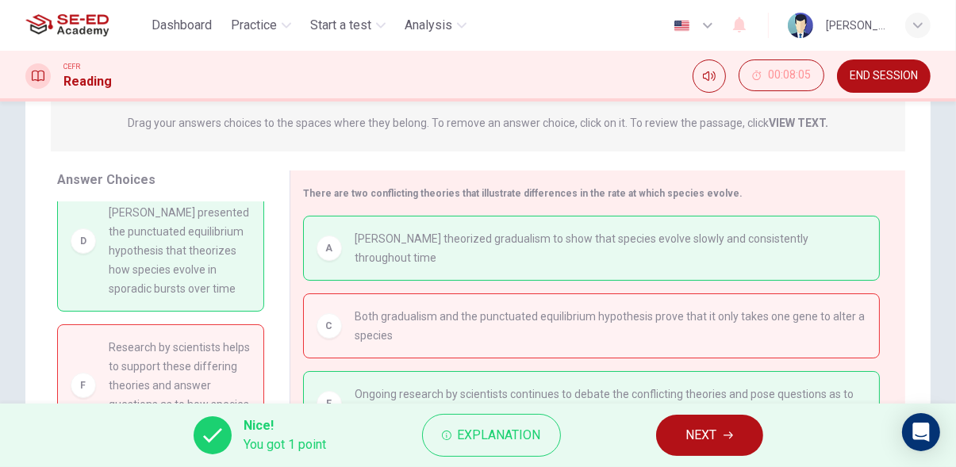
click at [700, 438] on span "NEXT" at bounding box center [701, 435] width 31 height 22
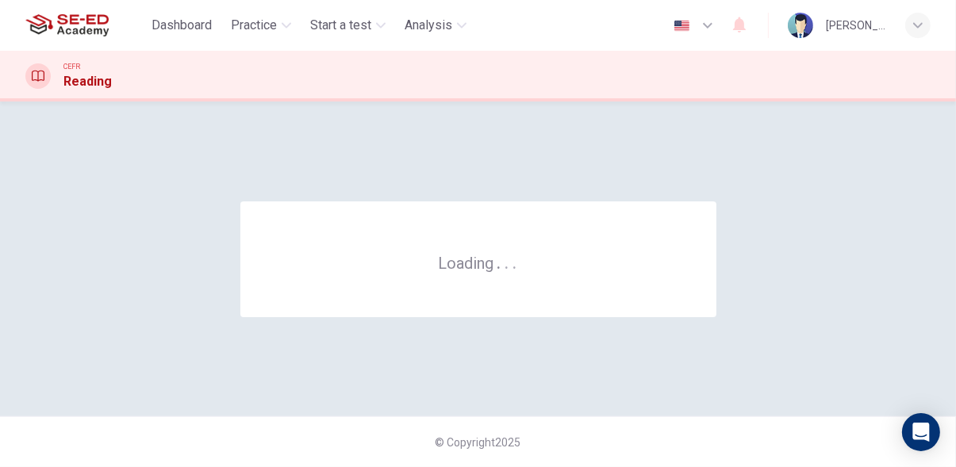
scroll to position [0, 0]
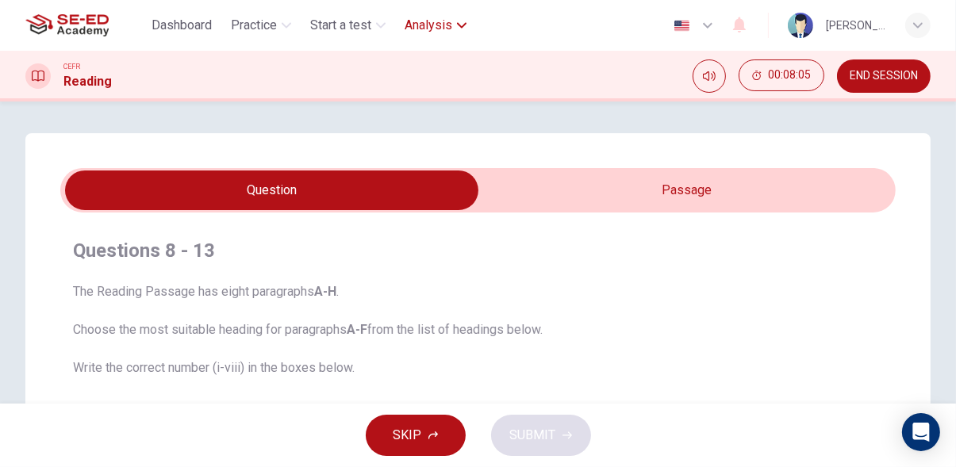
click at [447, 25] on span "Analysis" at bounding box center [429, 25] width 48 height 19
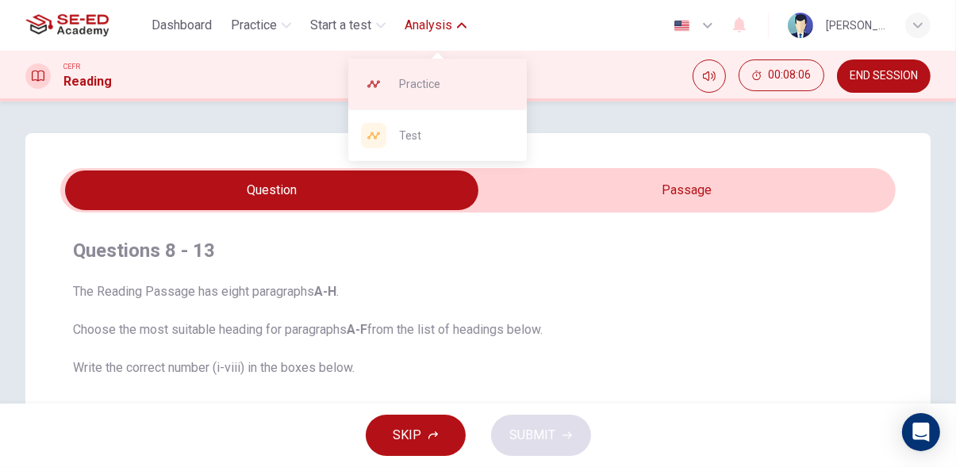
click at [468, 89] on span "Practice" at bounding box center [456, 84] width 115 height 19
